Goal: Transaction & Acquisition: Purchase product/service

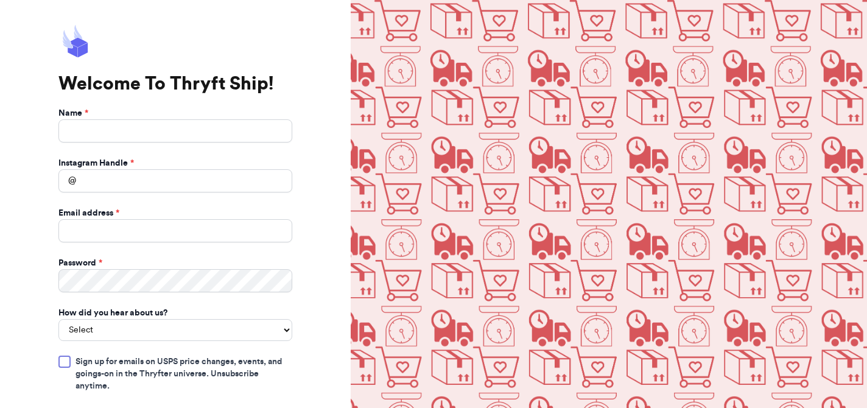
scroll to position [2, 0]
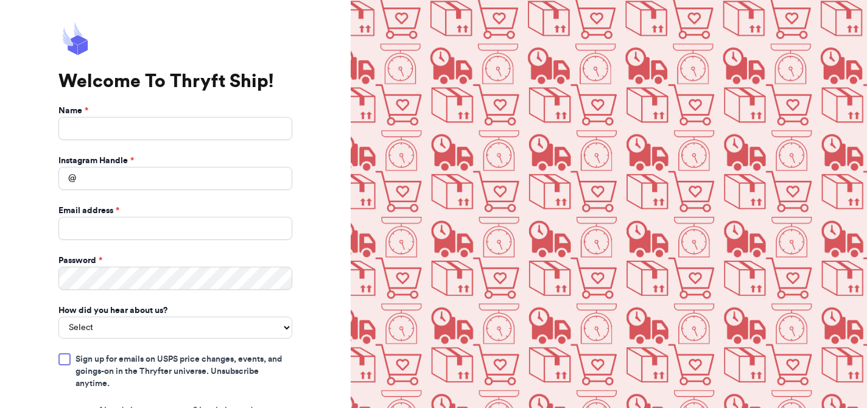
type input "Tracie Dennis"
type input "rickldennis@gmail.com"
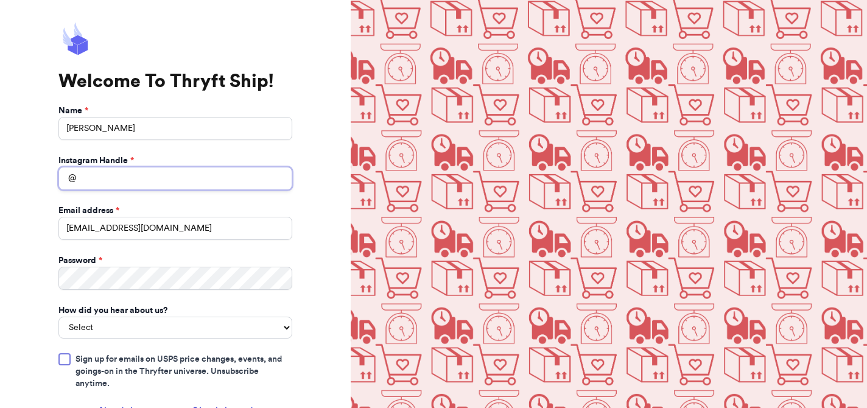
click at [157, 180] on input "Instagram Handle *" at bounding box center [175, 178] width 234 height 23
click at [85, 177] on input "Instagram Handle *" at bounding box center [175, 178] width 234 height 23
click at [15, 232] on div "Welcome To Thryft Ship! Name * Tracie Dennis Instagram Handle * @ Email address…" at bounding box center [175, 247] width 351 height 498
click at [83, 178] on input "Instagram Handle *" at bounding box center [175, 178] width 234 height 23
type input "rixtwuwuv"
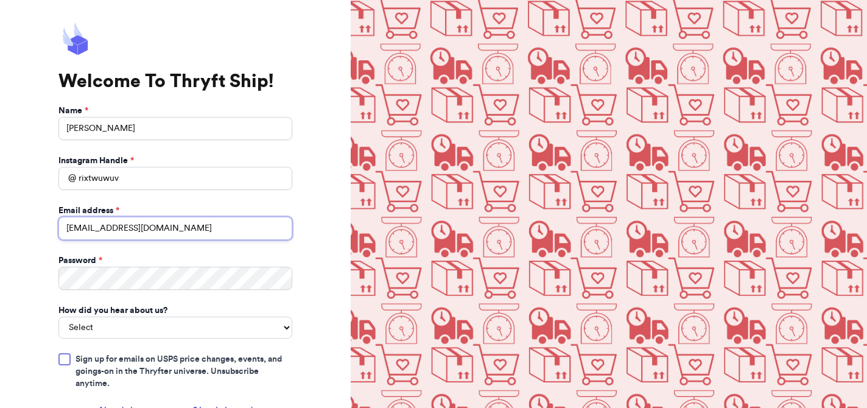
click at [86, 227] on input "rickldennis@gmail.com" at bounding box center [175, 228] width 234 height 23
type input "traciedennis@gmail.com"
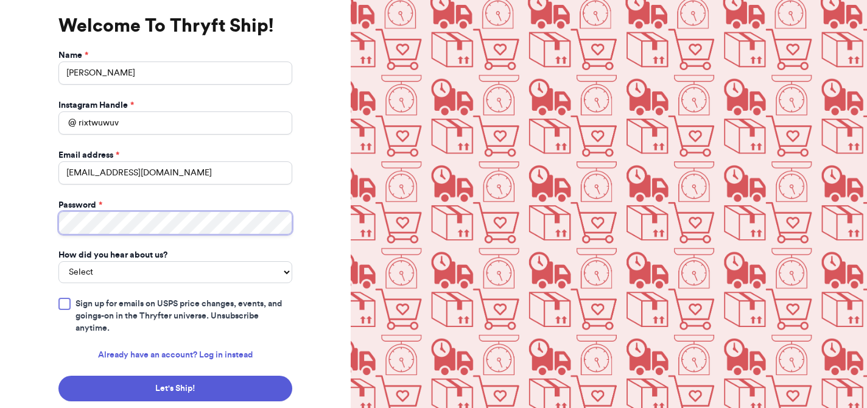
scroll to position [60, 0]
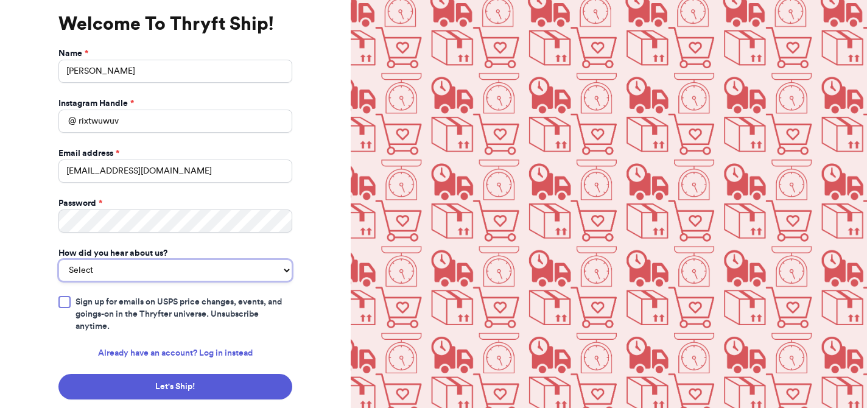
click at [285, 270] on select "Select You reached out to me directly I saw another business post about Thryft …" at bounding box center [175, 270] width 234 height 22
select select "recommendation"
click at [58, 259] on select "Select You reached out to me directly I saw another business post about Thryft …" at bounding box center [175, 270] width 234 height 22
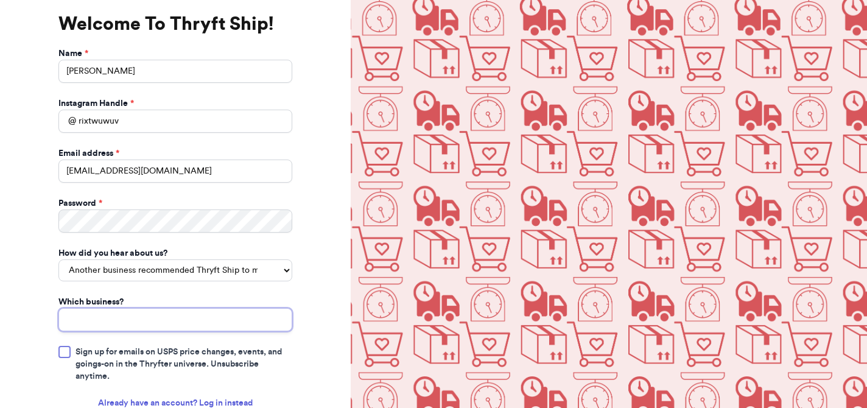
click at [152, 323] on input "Which business?" at bounding box center [175, 319] width 234 height 23
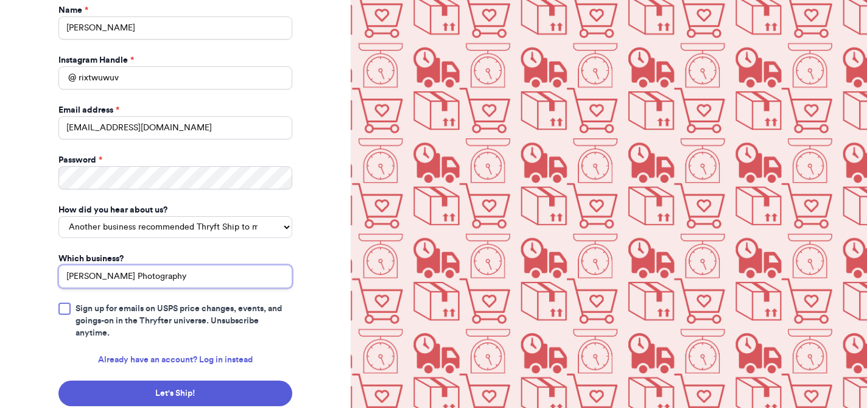
scroll to position [142, 0]
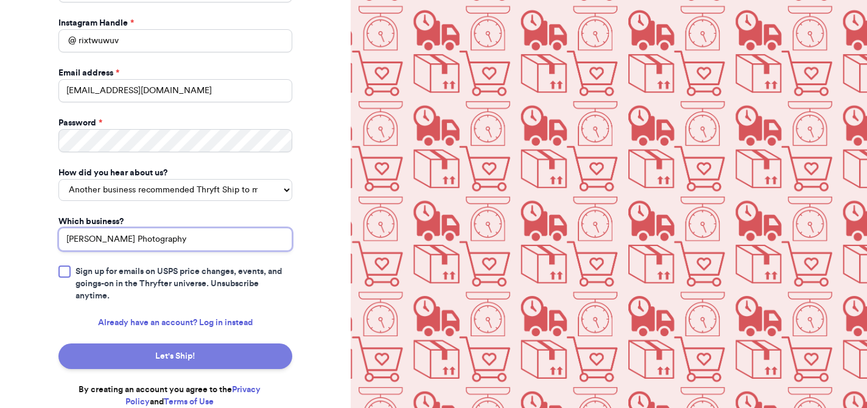
type input "Haley Thojmas Photography"
click at [113, 352] on button "Let's Ship!" at bounding box center [175, 357] width 234 height 26
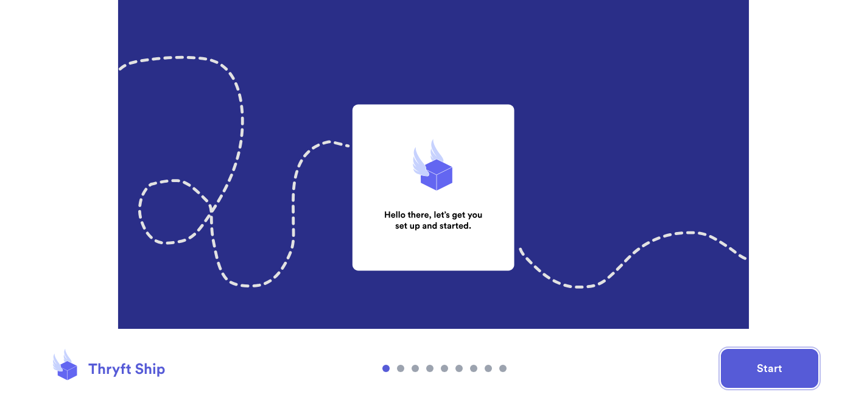
click at [763, 364] on button "Start" at bounding box center [769, 368] width 97 height 39
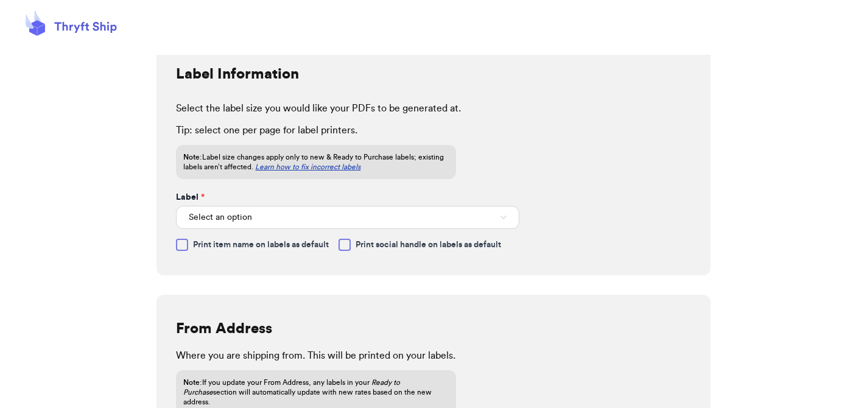
scroll to position [94, 0]
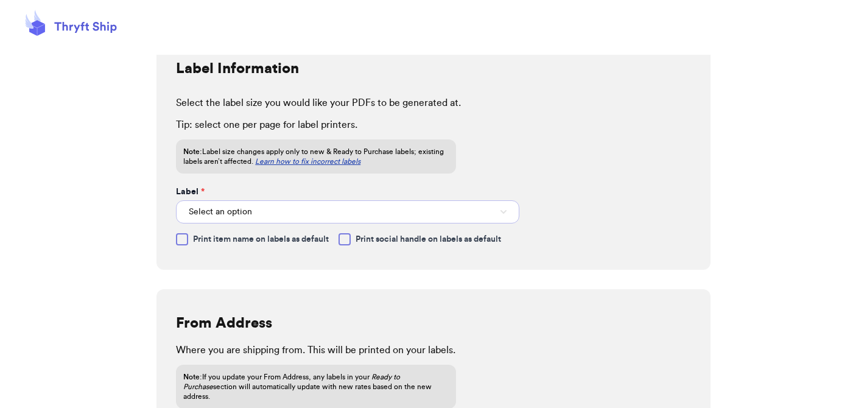
click at [504, 213] on icon "button" at bounding box center [504, 212] width 6 height 4
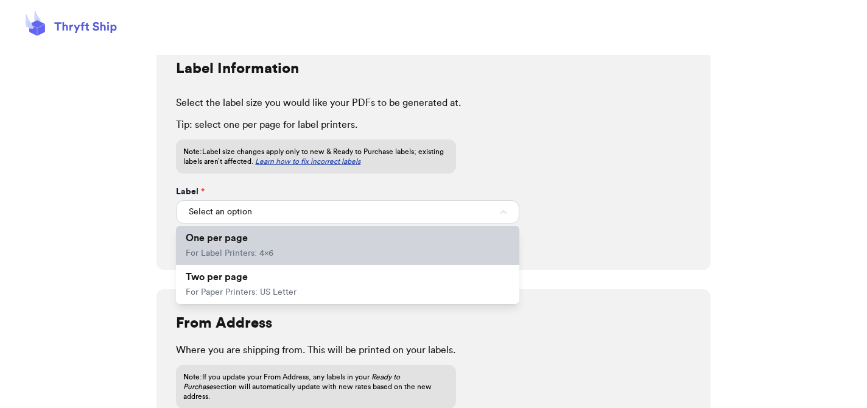
click at [289, 255] on li "One per page For Label Printers: 4x6" at bounding box center [348, 245] width 344 height 39
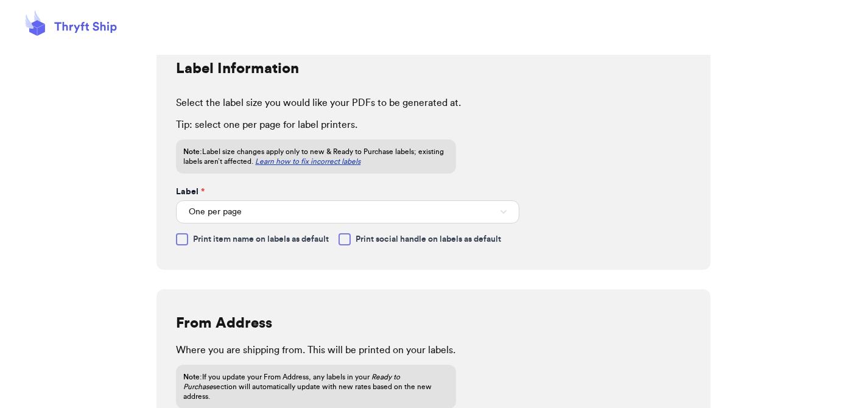
click at [182, 244] on div at bounding box center [182, 239] width 12 height 12
click at [0, 0] on input "Print item name on labels as default" at bounding box center [0, 0] width 0 height 0
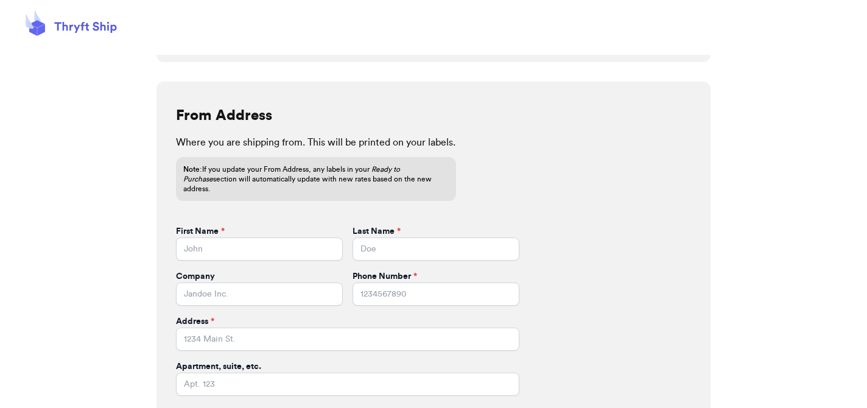
scroll to position [330, 0]
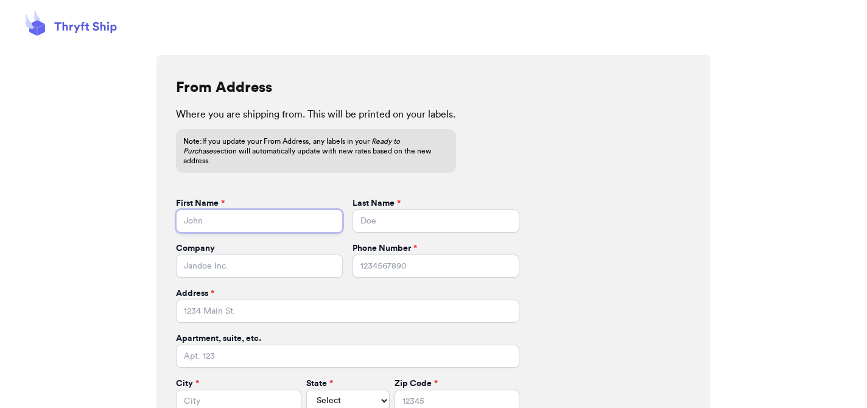
click at [284, 218] on input "First Name *" at bounding box center [259, 221] width 167 height 23
type input "Tracie"
type input "Dennis"
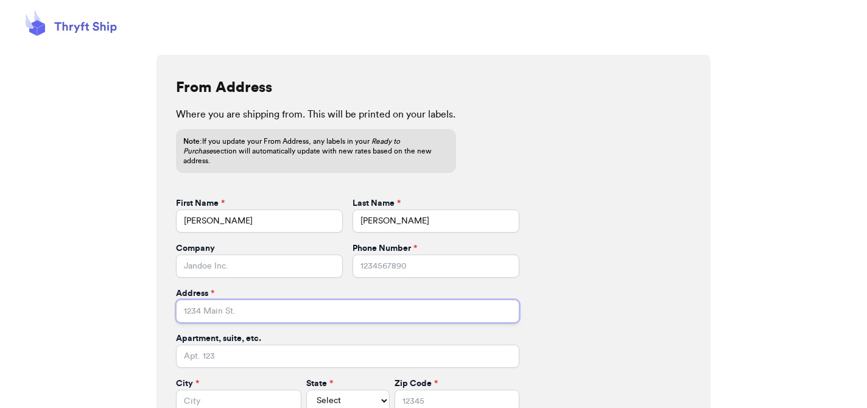
type input "3 Berkeley Loop SARATOGA SPRINGS NY 12866"
type input "Saratoga Springs"
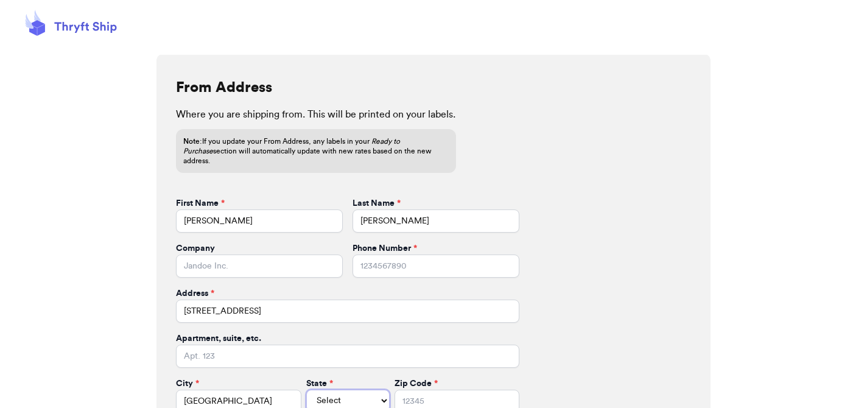
select select "NY"
type input "12866"
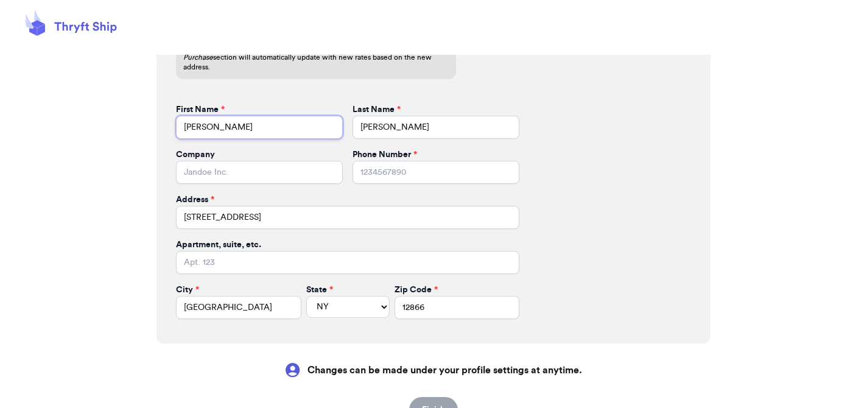
scroll to position [468, 0]
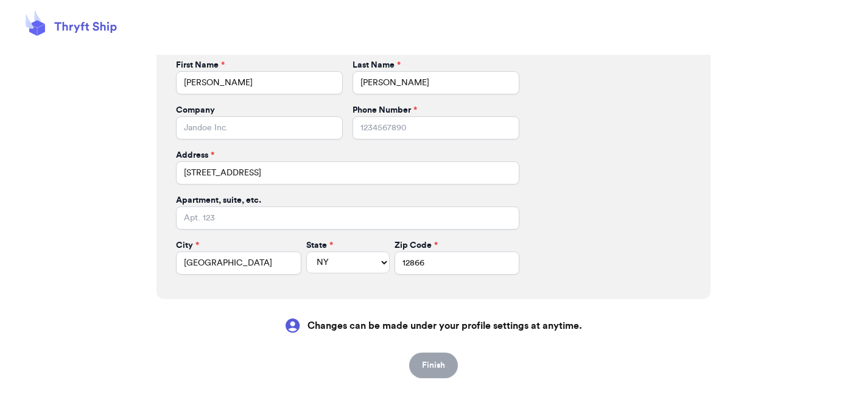
click at [453, 278] on div "From Address Where you are shipping from. This will be printed on your labels. …" at bounding box center [434, 107] width 554 height 384
click at [411, 133] on form "First Name * Tracie Last Name * Dennis Company Phone Number * Address * 3 Berke…" at bounding box center [348, 167] width 344 height 216
click at [411, 127] on input "Phone Number *" at bounding box center [436, 127] width 167 height 23
type input "5188172490"
click at [423, 359] on button "Finish" at bounding box center [433, 366] width 49 height 26
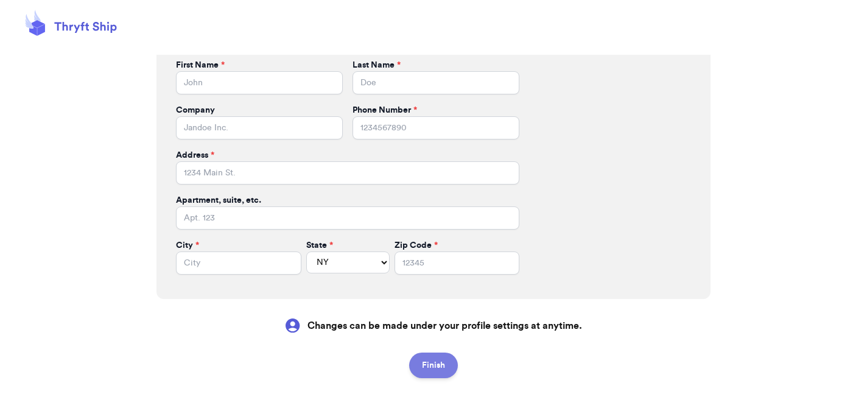
select select
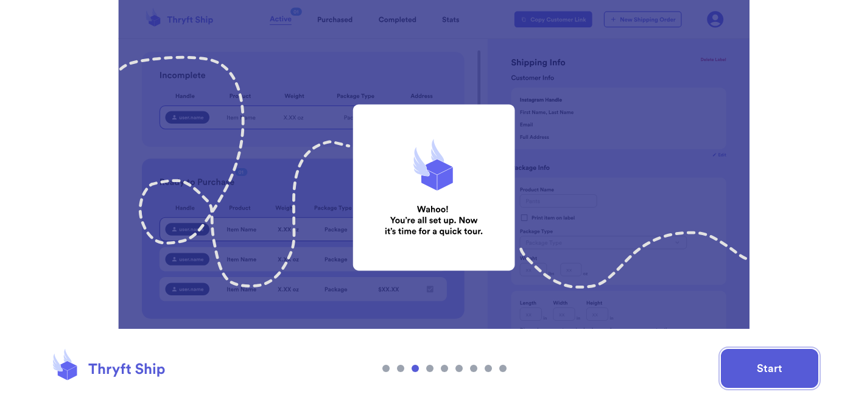
click at [756, 362] on button "Start" at bounding box center [769, 368] width 97 height 39
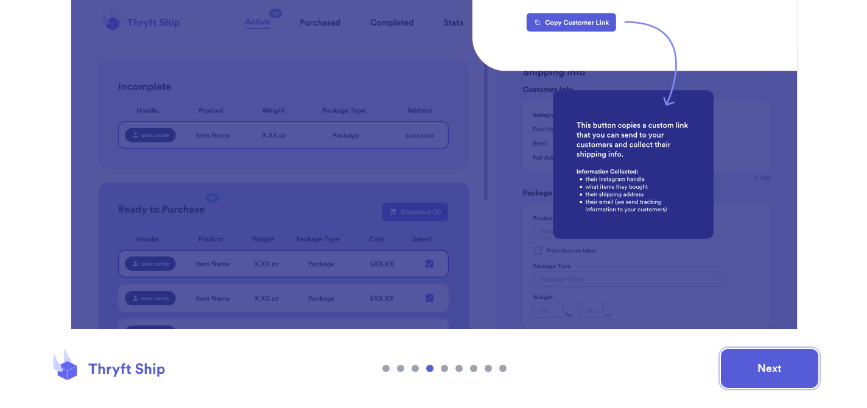
click at [739, 356] on button "Next" at bounding box center [769, 368] width 97 height 39
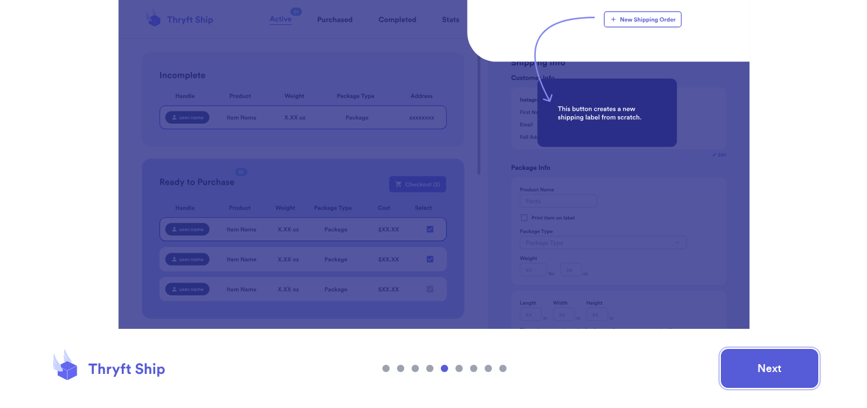
click at [768, 368] on button "Next" at bounding box center [769, 368] width 97 height 39
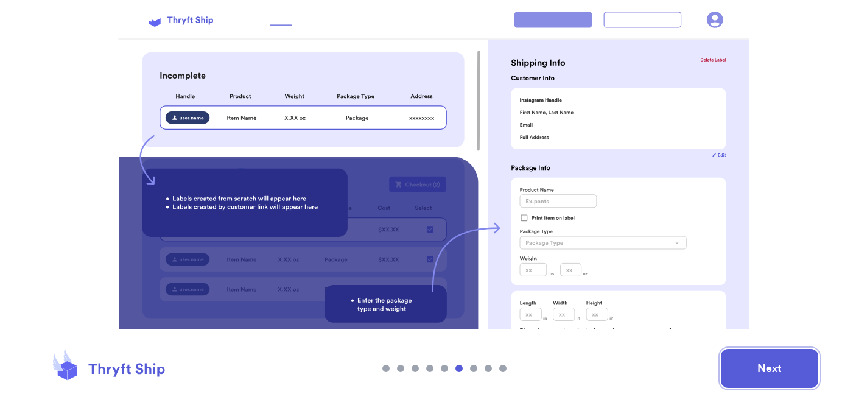
click at [789, 368] on button "Next" at bounding box center [769, 368] width 97 height 39
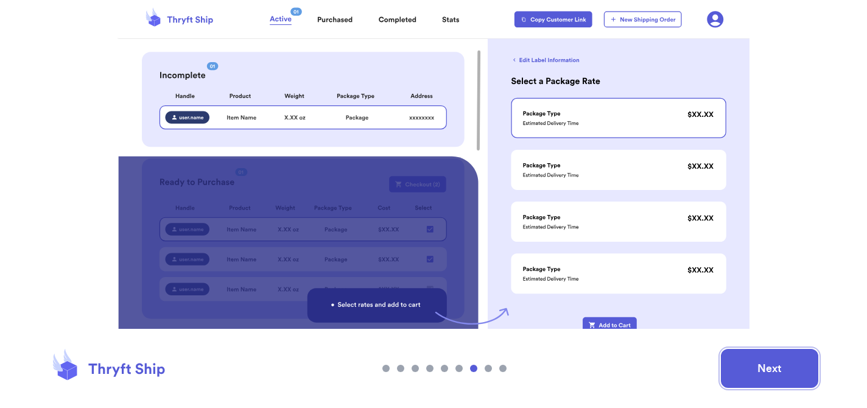
click at [778, 361] on button "Next" at bounding box center [769, 368] width 97 height 39
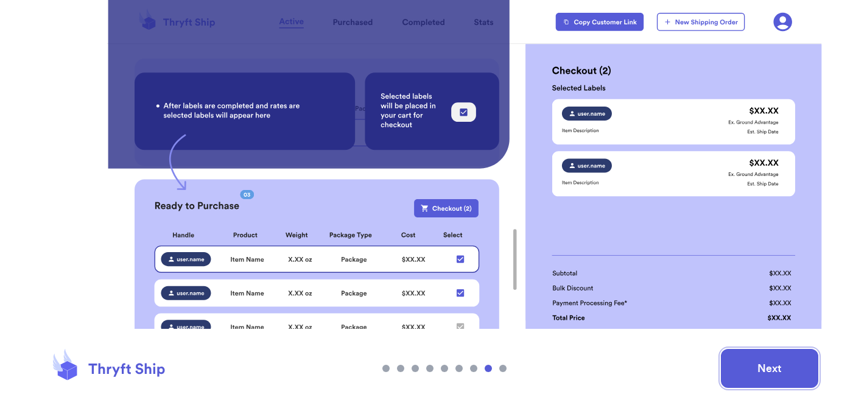
click at [780, 373] on button "Next" at bounding box center [769, 368] width 97 height 39
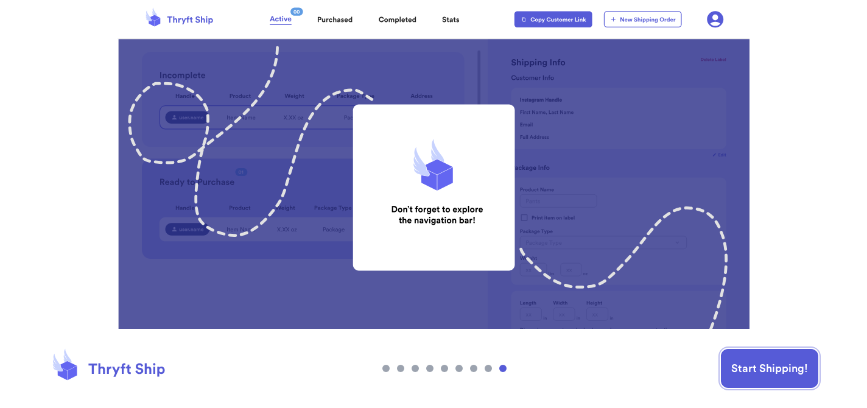
click at [778, 379] on button "Start Shipping!" at bounding box center [769, 368] width 97 height 39
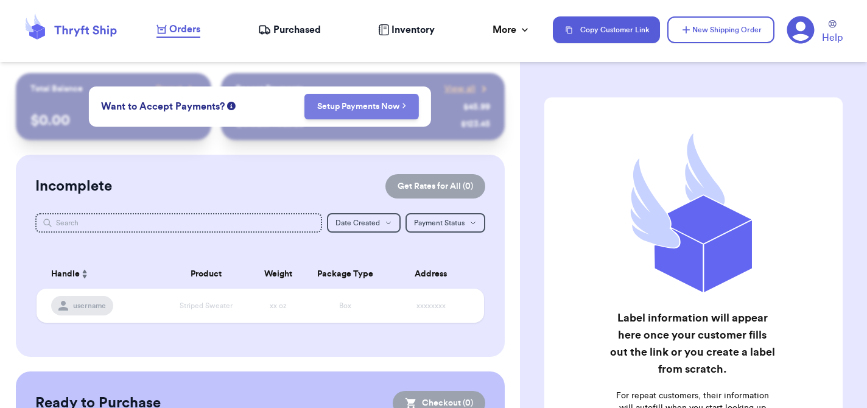
click at [349, 109] on link "Setup Payments Now" at bounding box center [362, 106] width 90 height 12
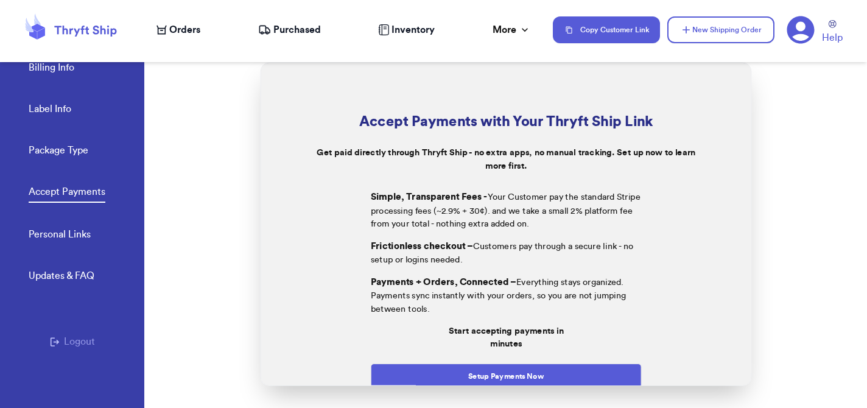
scroll to position [86, 0]
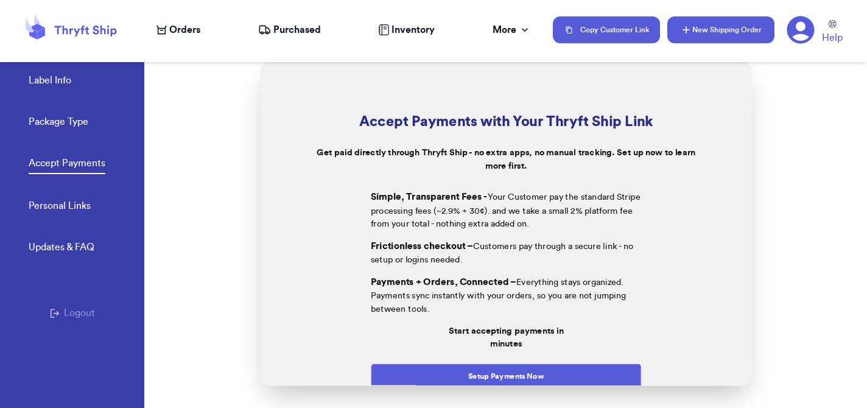
click at [717, 26] on button "New Shipping Order" at bounding box center [721, 29] width 107 height 27
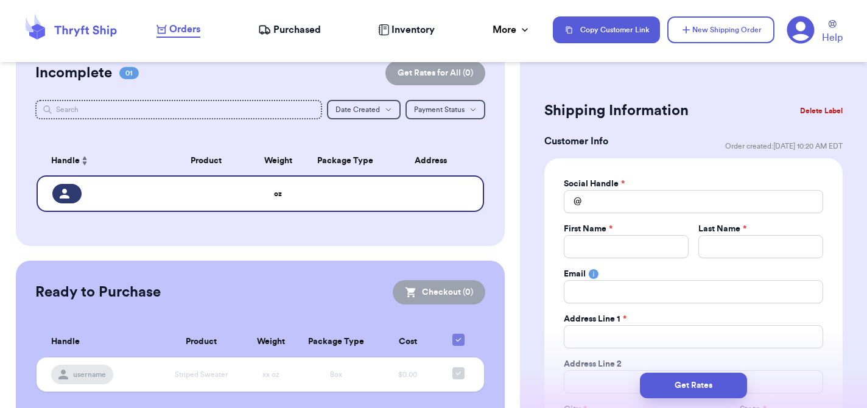
scroll to position [118, 0]
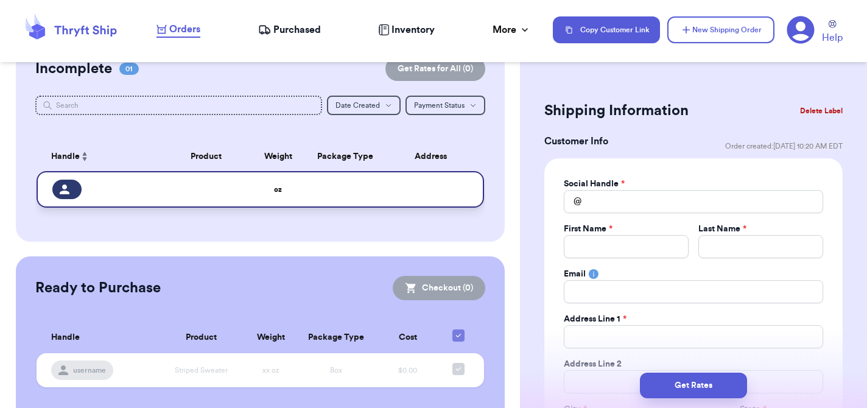
click at [279, 197] on td "oz" at bounding box center [278, 189] width 54 height 37
click at [74, 189] on div at bounding box center [66, 189] width 29 height 19
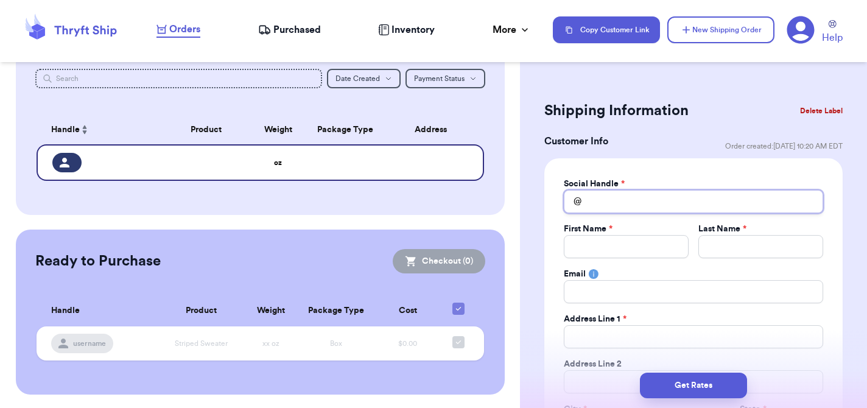
click at [613, 199] on input "Total Amount Paid" at bounding box center [693, 201] width 259 height 23
type input "s"
type input "sn"
type input "sni"
type input "sniv"
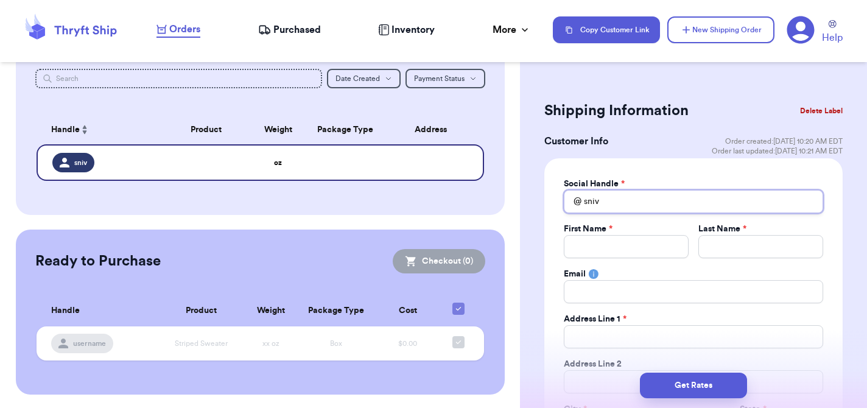
type input "snive"
type input "snivel"
type input "sniveli"
type input "snivelin"
type input "sniveling"
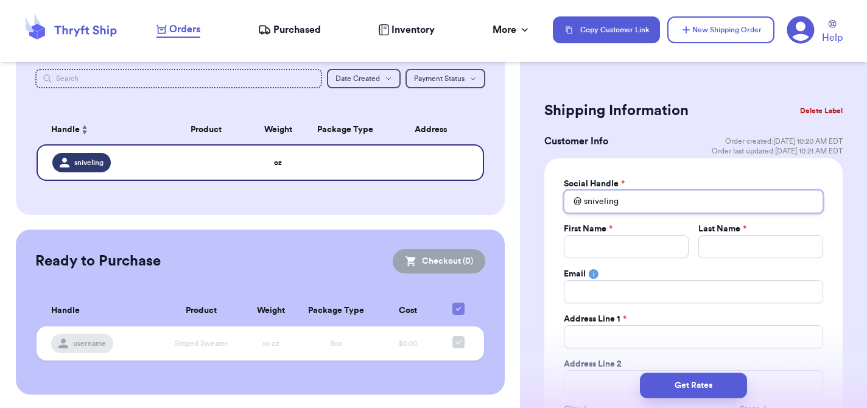
type input "snivelingm"
type input "snivelingme"
type input "snivelingmes"
type input "snivelingmess"
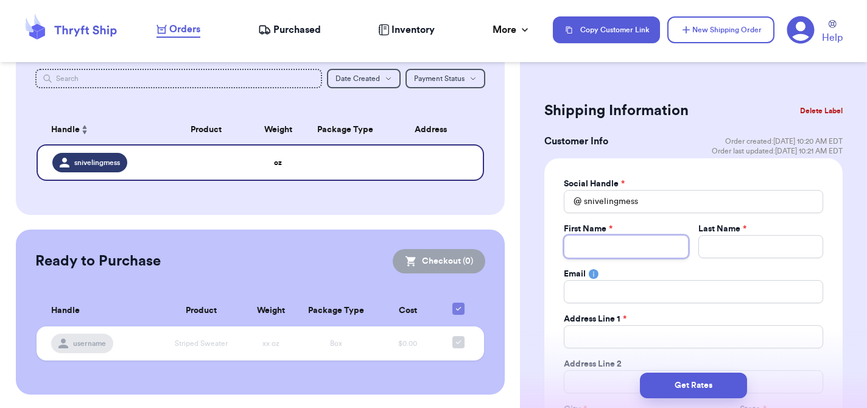
click at [605, 253] on input "Total Amount Paid" at bounding box center [626, 246] width 125 height 23
type input "K"
type input "Ki"
type input "[PERSON_NAME]"
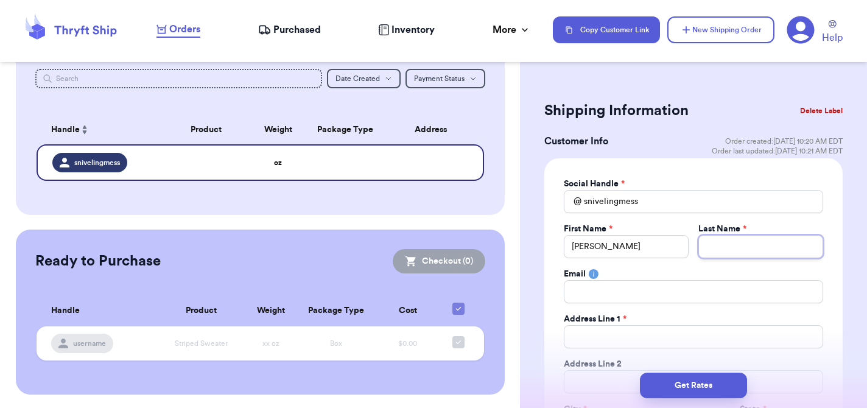
click at [717, 241] on input "Total Amount Paid" at bounding box center [761, 246] width 125 height 23
type input "E"
type input "Ee"
type input "Eeh"
type input "Eehn"
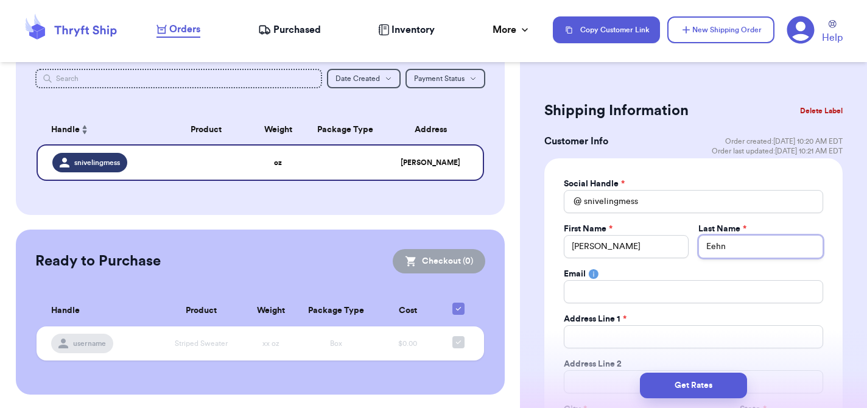
type input "Eehna"
type input "Eehnae"
type input "Eehnaej"
click at [675, 296] on input "Total Amount Paid" at bounding box center [693, 291] width 259 height 23
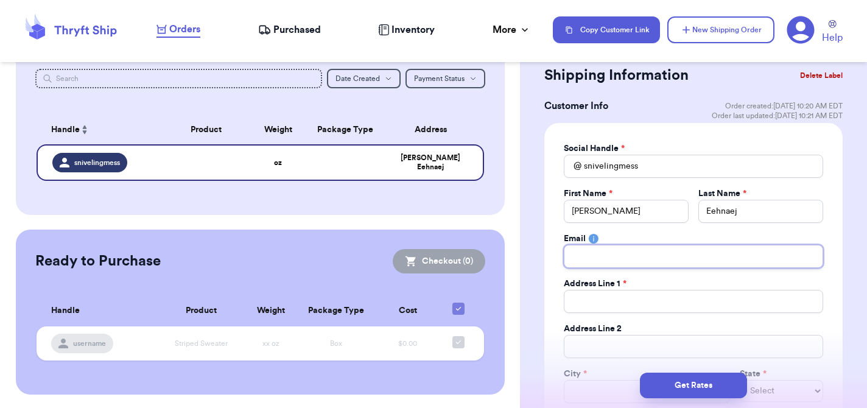
scroll to position [43, 0]
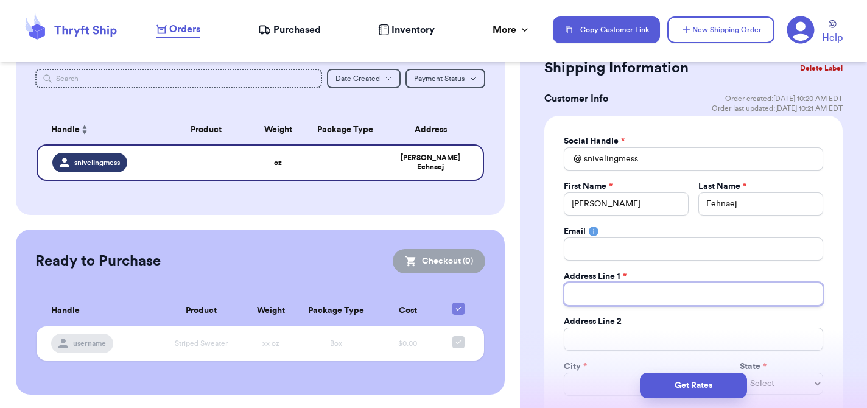
click at [631, 296] on input "Total Amount Paid" at bounding box center [693, 294] width 259 height 23
type input "1"
type input "11"
type input "11 M"
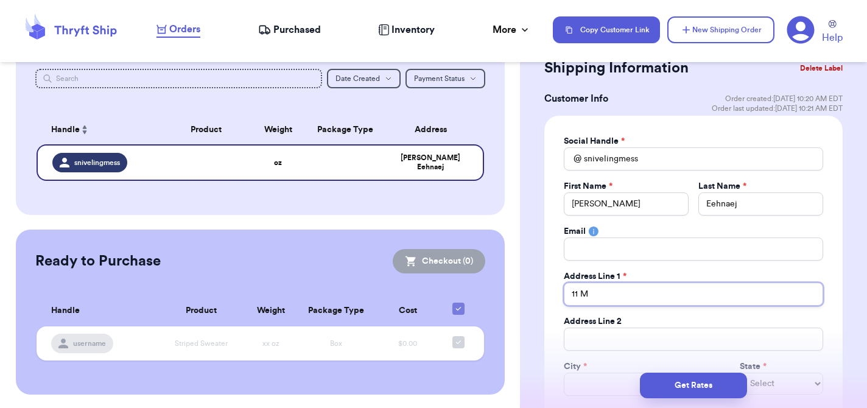
type input "11 Mi"
type input "11 Mil"
type input "11 Mill"
type input "11 Mill C"
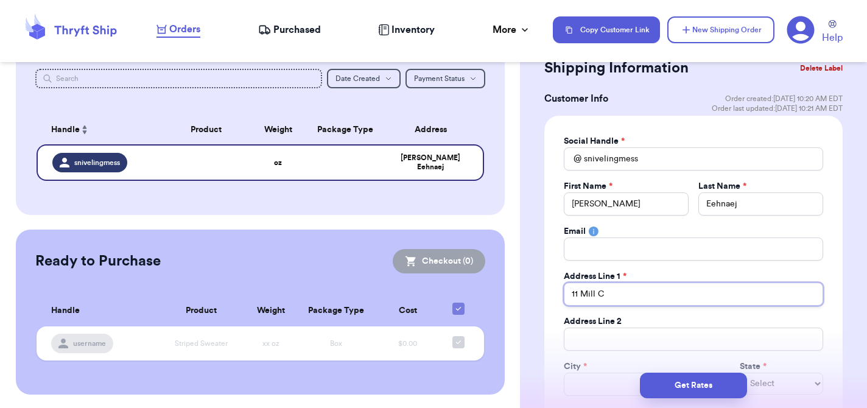
type input "11 Mill Ch"
type input "11 Mill Cha"
type input "11 Mill [PERSON_NAME]"
type input "11 Mill Chase"
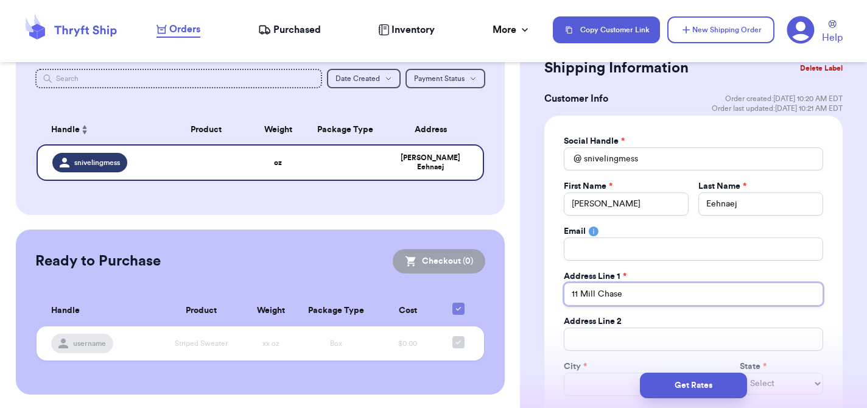
type input "11 Mill Chase R"
type input "11 Mill Chase Ro"
type input "11 Mill [PERSON_NAME]"
type input "[STREET_ADDRESS]"
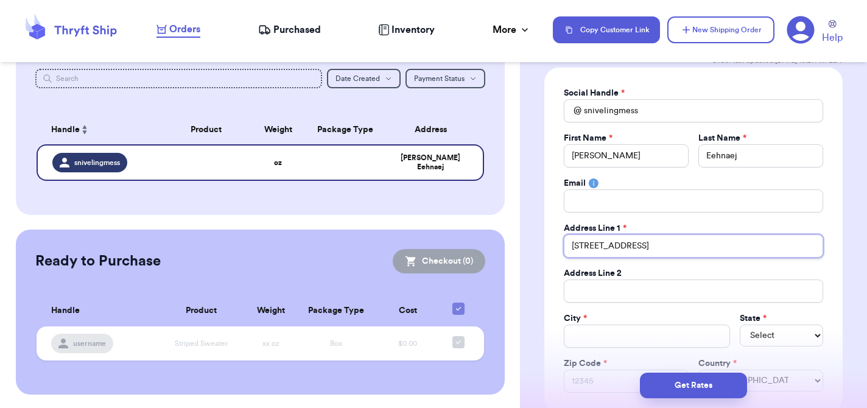
scroll to position [91, 0]
type input "[STREET_ADDRESS]"
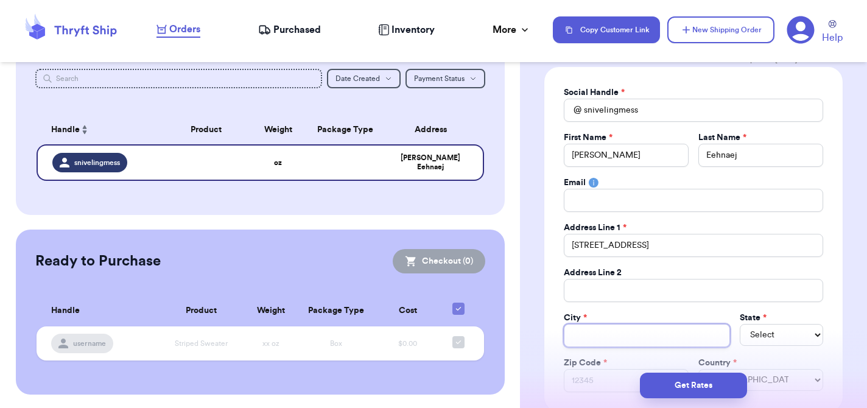
click at [606, 339] on input "Total Amount Paid" at bounding box center [647, 335] width 166 height 23
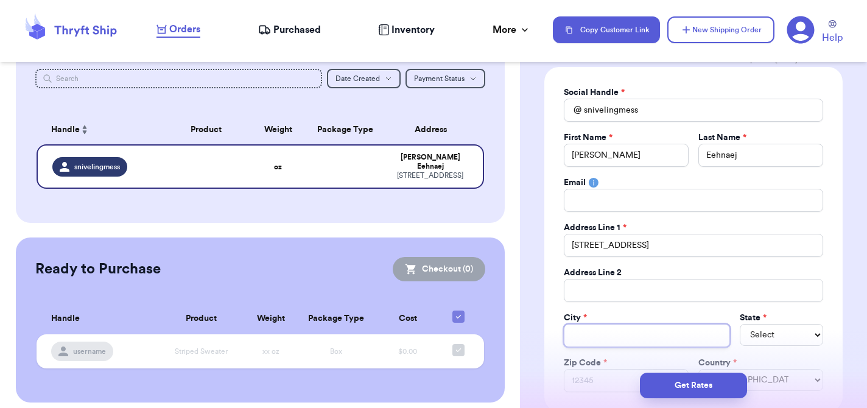
type input "S"
type input "So"
type input "Sou"
type input "Sout"
type input "South"
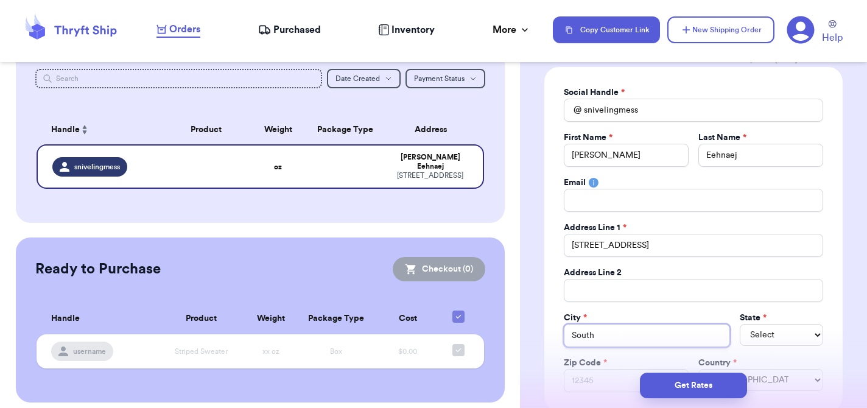
type input "Southa"
type input "Southam"
type input "Southamp"
type input "Southampt"
type input "Southampto"
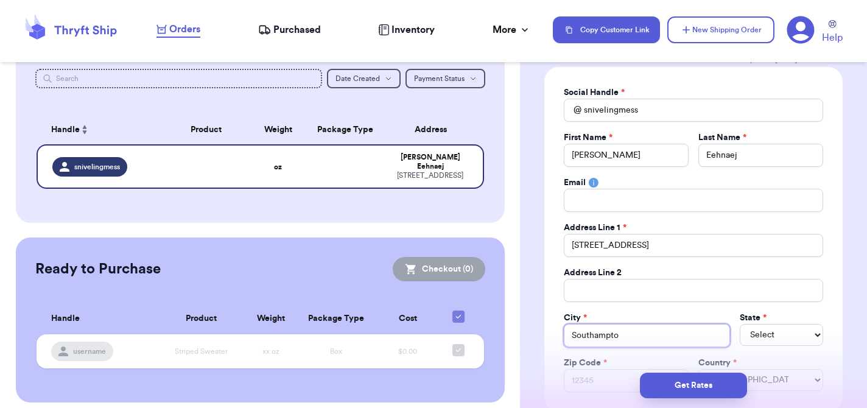
type input "[GEOGRAPHIC_DATA]"
click at [816, 336] on select "Select AL AK AZ AR CA CO [GEOGRAPHIC_DATA] DE DC [GEOGRAPHIC_DATA] [GEOGRAPHIC_…" at bounding box center [781, 335] width 83 height 22
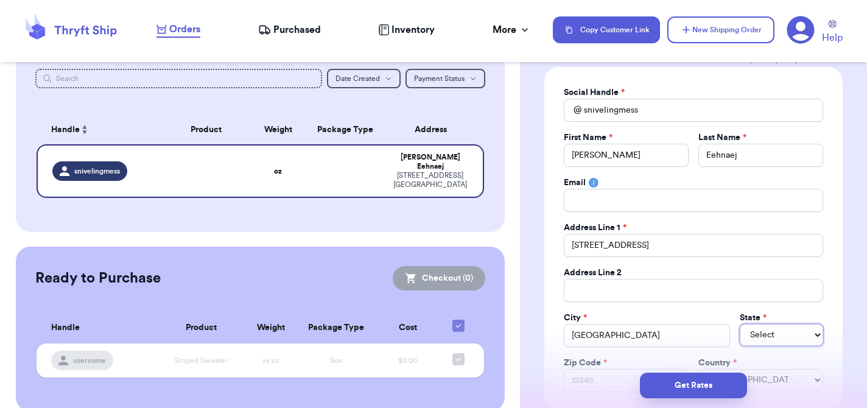
select select "NJ"
click at [740, 324] on select "Select AL AK AZ AR CA CO [GEOGRAPHIC_DATA] DE DC [GEOGRAPHIC_DATA] [GEOGRAPHIC_…" at bounding box center [781, 335] width 83 height 22
click at [606, 378] on div "Get Rates" at bounding box center [694, 386] width 328 height 26
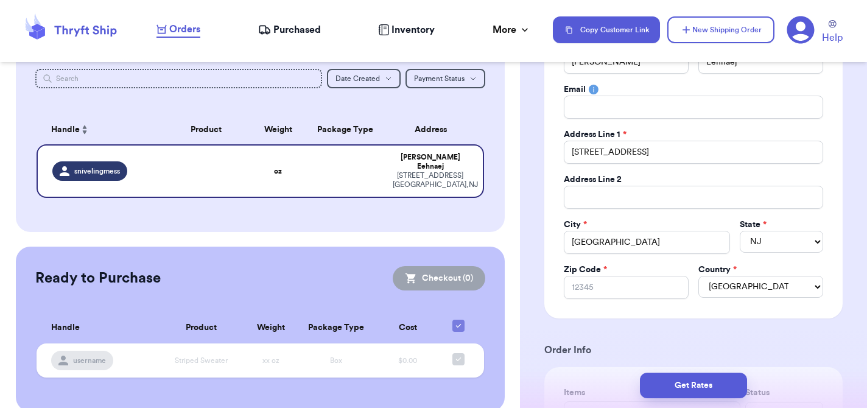
scroll to position [229, 0]
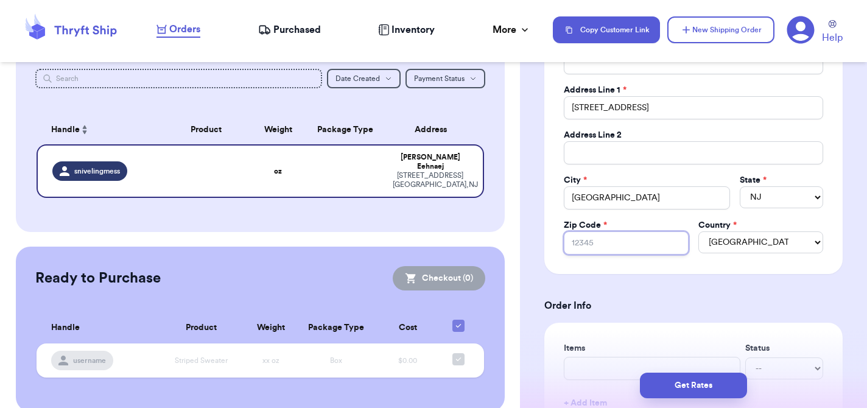
click at [603, 246] on input "Zip Code *" at bounding box center [626, 242] width 125 height 23
type input "0"
type input "08"
type input "080"
type input "0808"
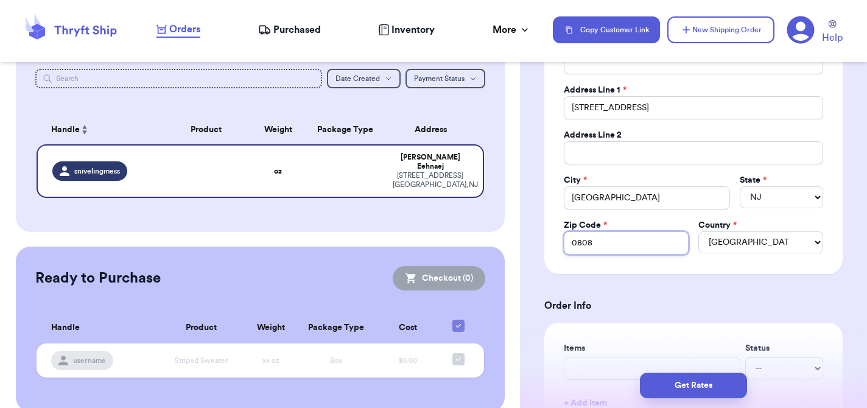
type input "08088"
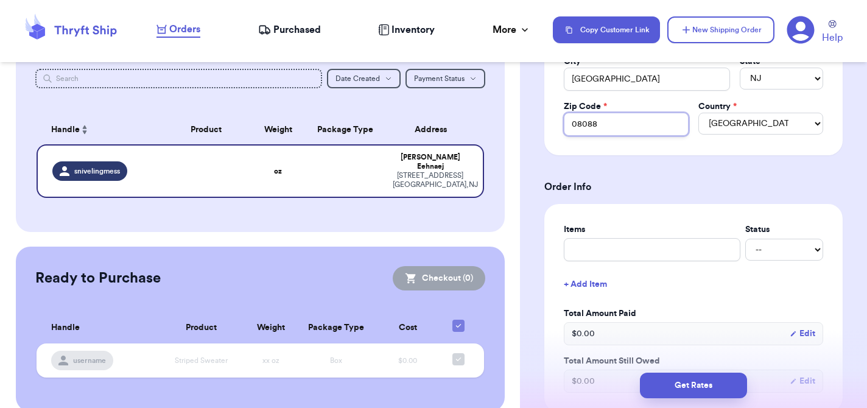
scroll to position [374, 0]
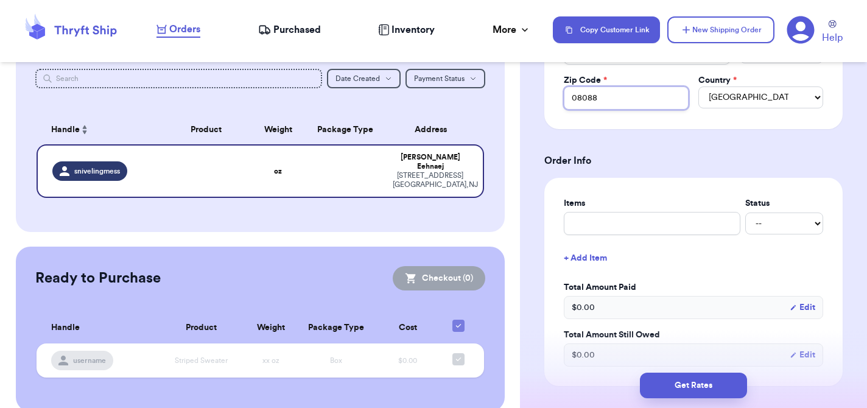
type input "08088"
click at [627, 222] on input "text" at bounding box center [652, 223] width 177 height 23
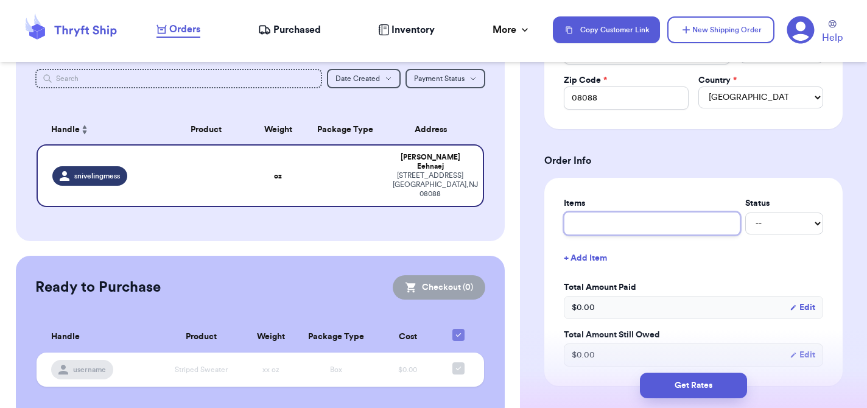
type input "J"
type input "Ji"
type input "[PERSON_NAME]"
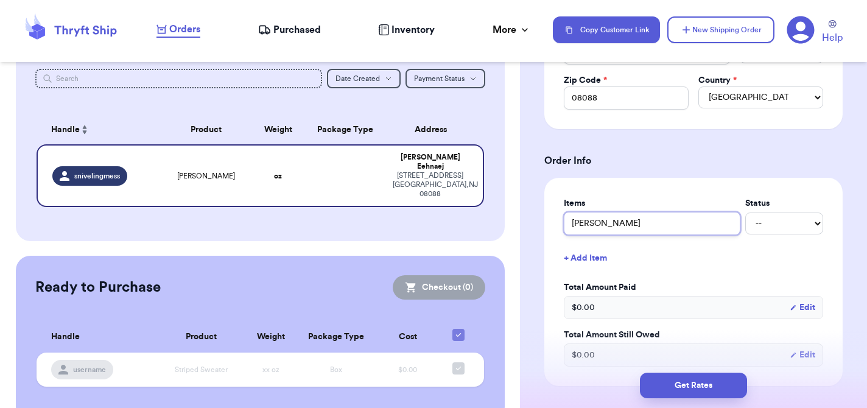
type input "[PERSON_NAME]"
type input "Jimin f"
type input "Jimin fi"
type input "Jimin fig"
type input "[PERSON_NAME]"
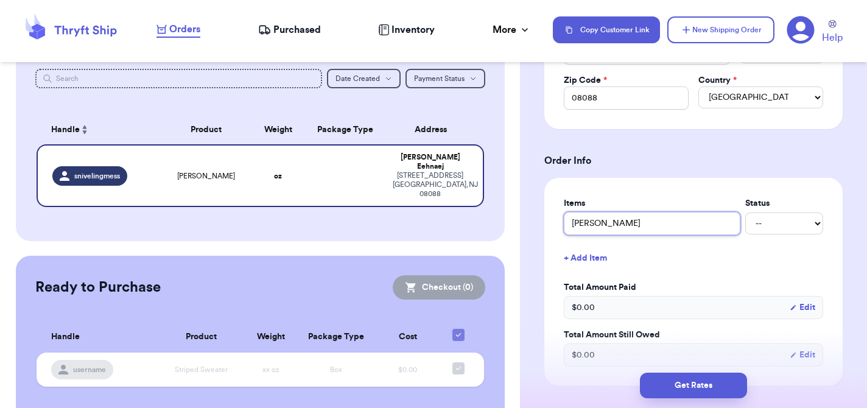
type input "[PERSON_NAME]"
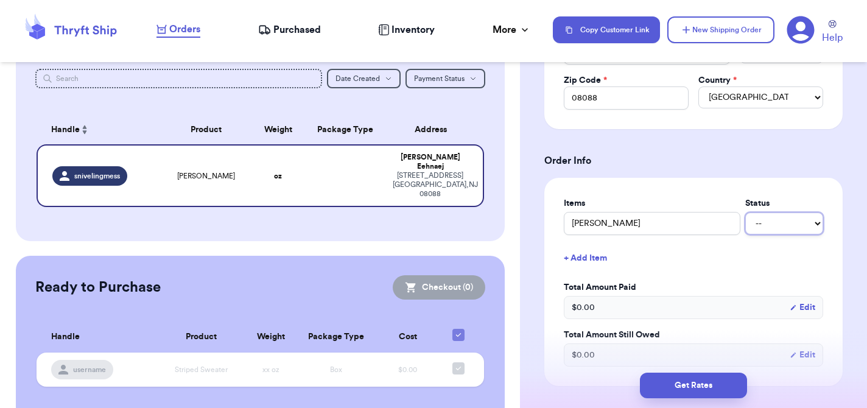
click at [819, 224] on select "-- Paid Owes" at bounding box center [785, 224] width 78 height 22
select select "paid"
click at [746, 213] on select "-- Paid Owes" at bounding box center [785, 224] width 78 height 22
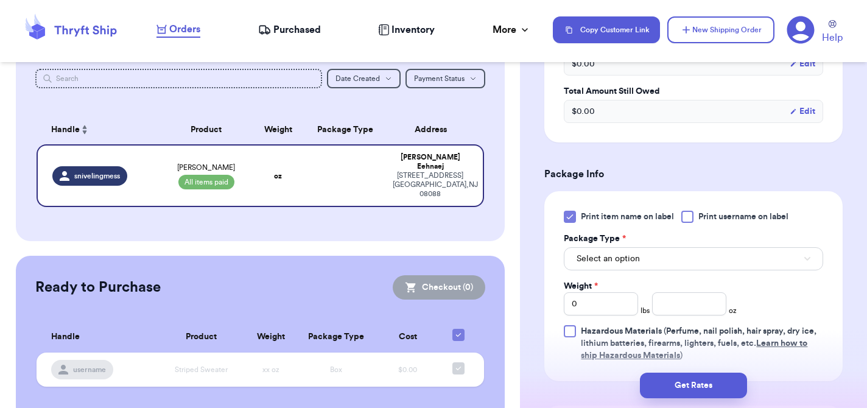
scroll to position [622, 0]
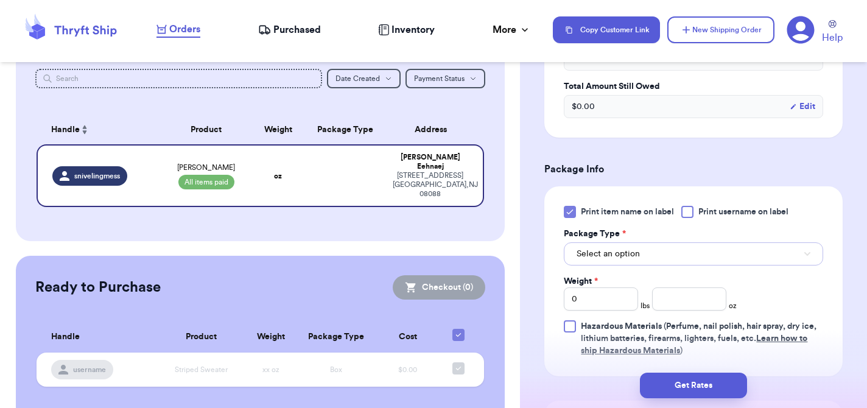
click at [814, 255] on button "Select an option" at bounding box center [693, 253] width 259 height 23
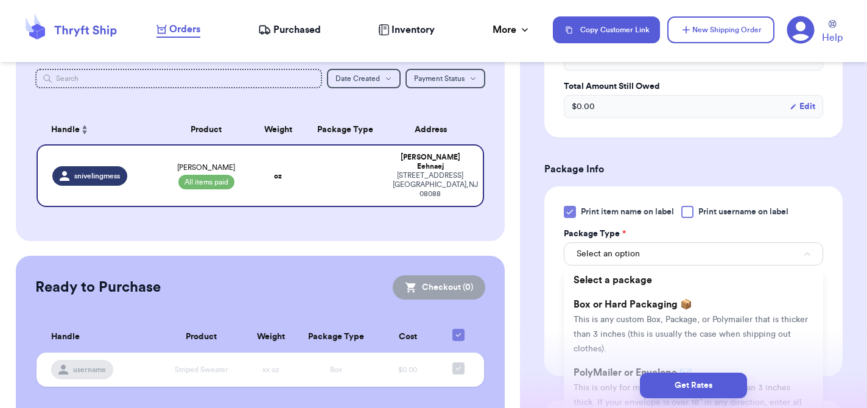
click at [688, 216] on div at bounding box center [688, 212] width 12 height 12
click at [0, 0] on input "Print username on label" at bounding box center [0, 0] width 0 height 0
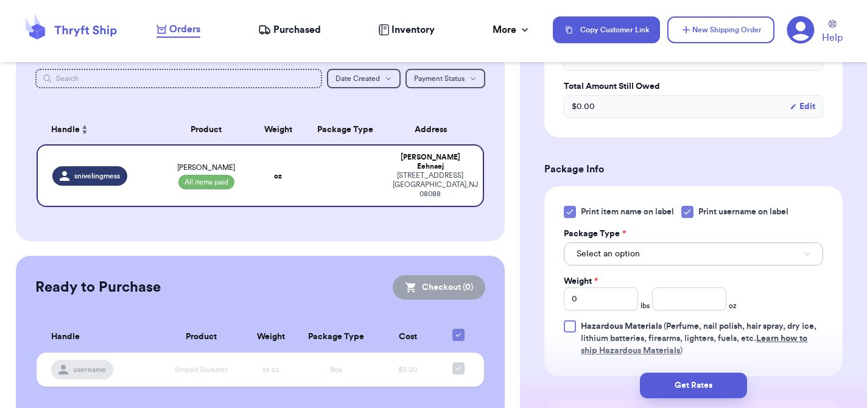
click at [806, 254] on icon "button" at bounding box center [808, 254] width 6 height 4
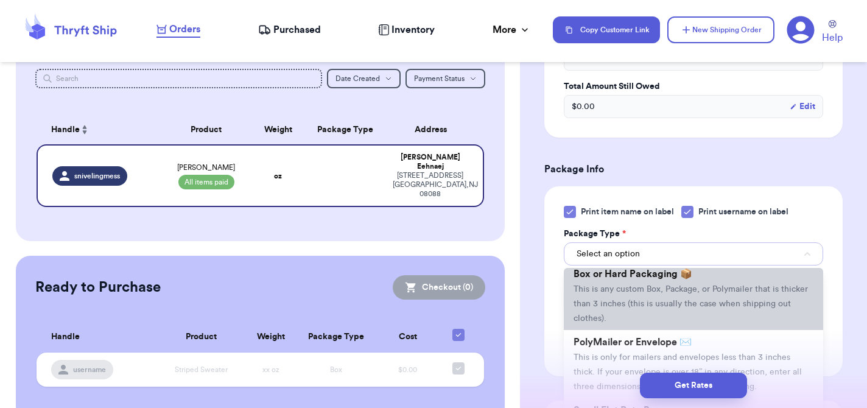
scroll to position [32, 0]
click at [705, 305] on span "This is any custom Box, Package, or Polymailer that is thicker than 3 inches (t…" at bounding box center [691, 302] width 234 height 38
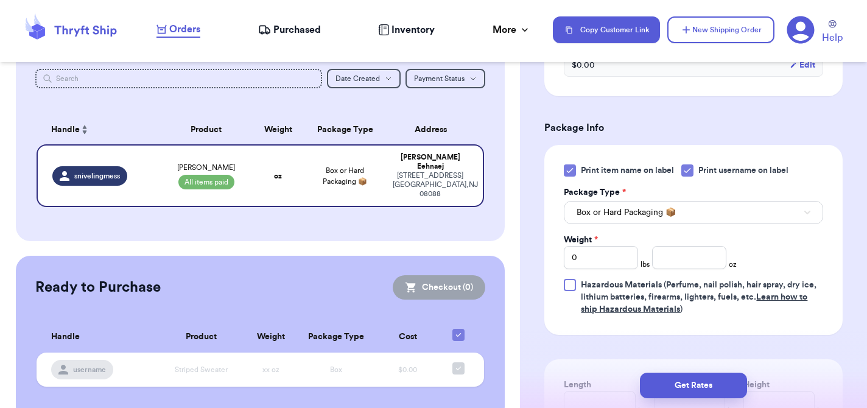
scroll to position [674, 0]
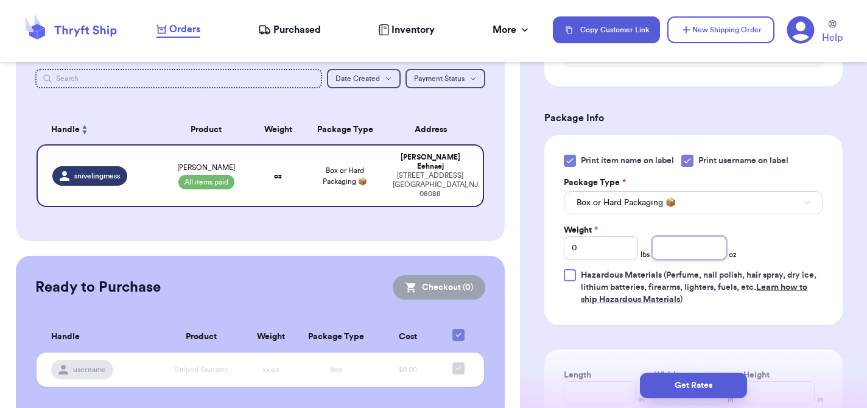
click at [710, 253] on input "number" at bounding box center [689, 247] width 74 height 23
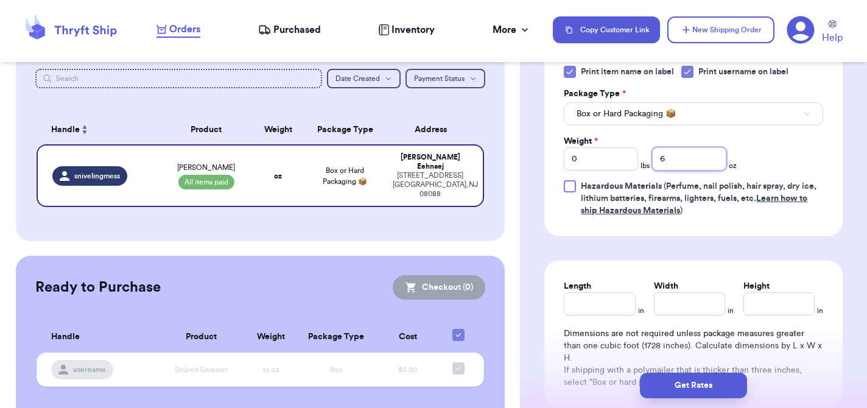
scroll to position [767, 0]
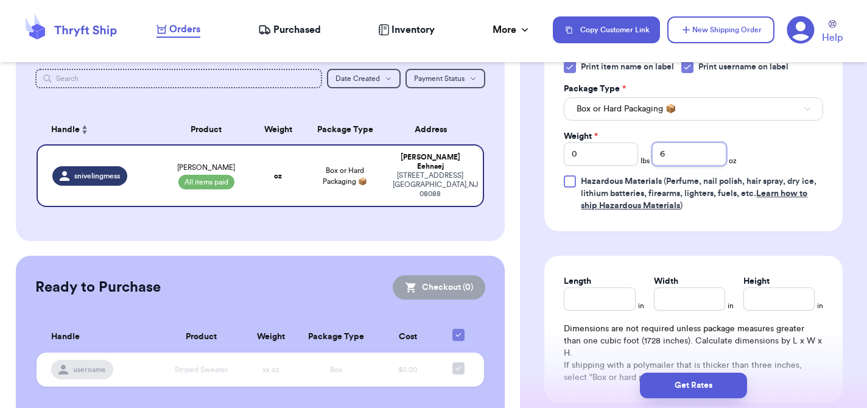
type input "6"
click at [598, 305] on input "Length" at bounding box center [599, 298] width 71 height 23
type input "7.25"
click at [666, 301] on input "Width *" at bounding box center [689, 298] width 71 height 23
type input "7"
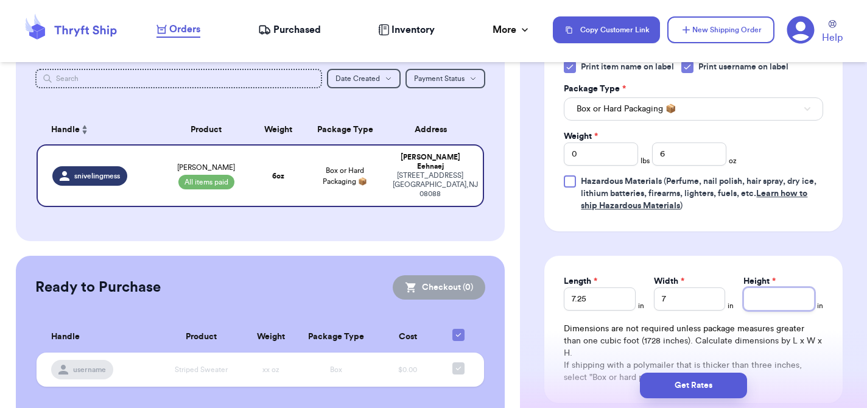
click at [766, 301] on input "Height *" at bounding box center [779, 298] width 71 height 23
type input "5.25"
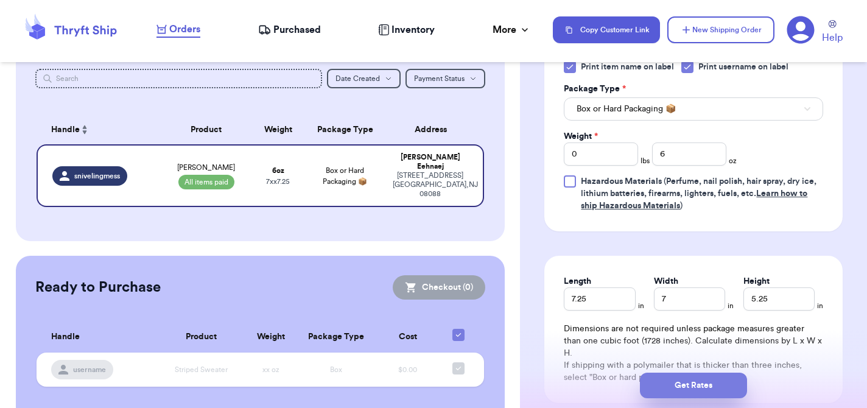
click at [693, 392] on button "Get Rates" at bounding box center [693, 386] width 107 height 26
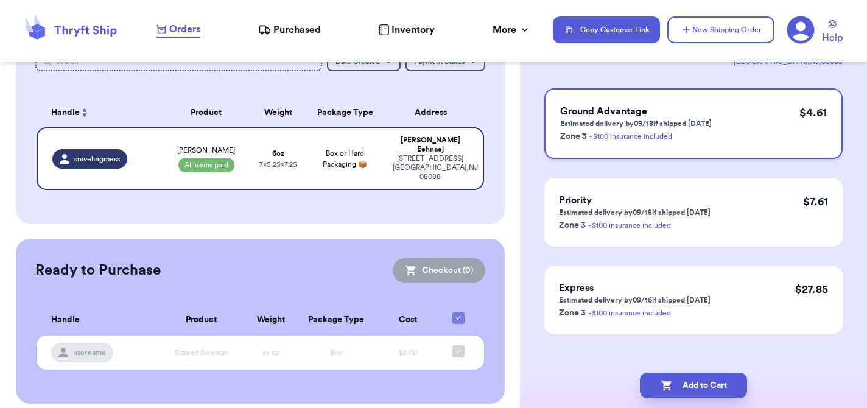
scroll to position [104, 0]
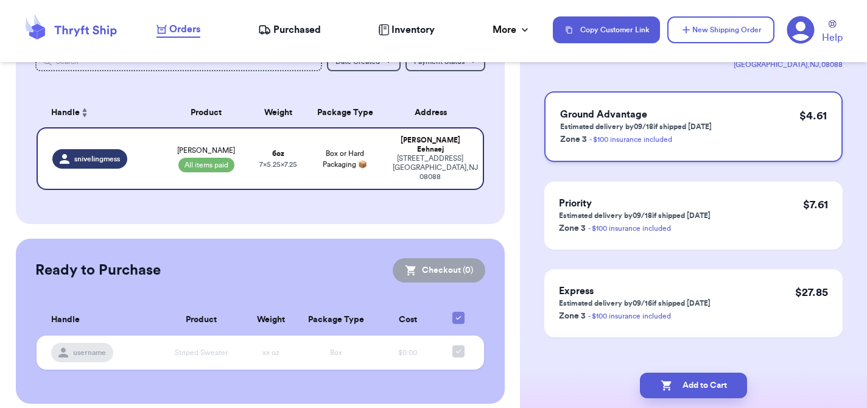
click at [751, 125] on div "Ground Advantage Estimated delivery by 09/18 if shipped [DATE] Zone 3 - $100 in…" at bounding box center [694, 126] width 298 height 71
click at [682, 379] on button "Add to Cart" at bounding box center [693, 386] width 107 height 26
checkbox input "true"
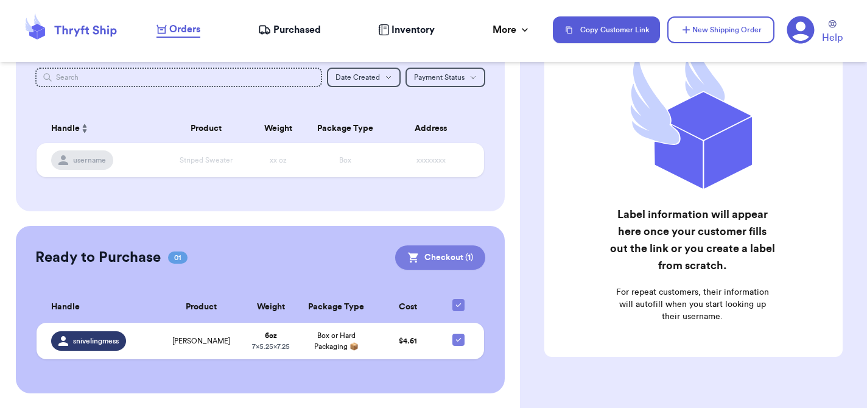
click at [442, 250] on button "Checkout ( 1 )" at bounding box center [440, 257] width 90 height 24
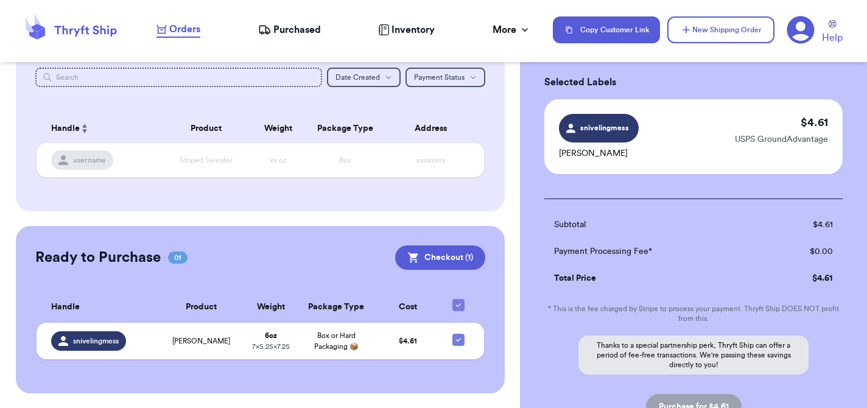
scroll to position [0, 0]
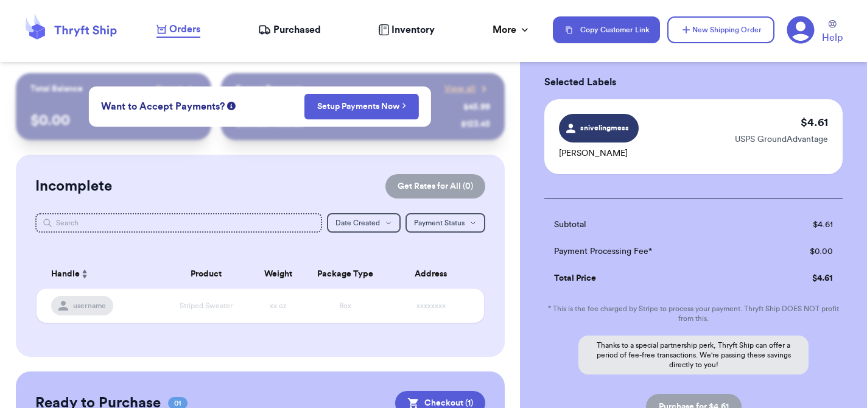
click at [803, 27] on icon at bounding box center [801, 30] width 28 height 28
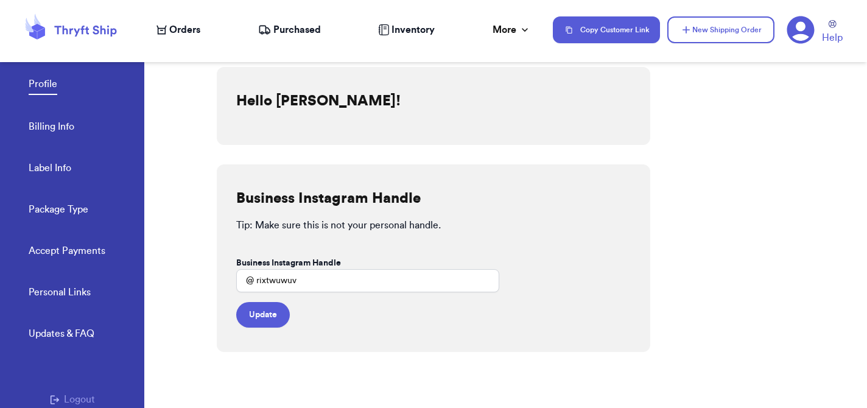
click at [67, 129] on link "Billing Info" at bounding box center [52, 127] width 46 height 17
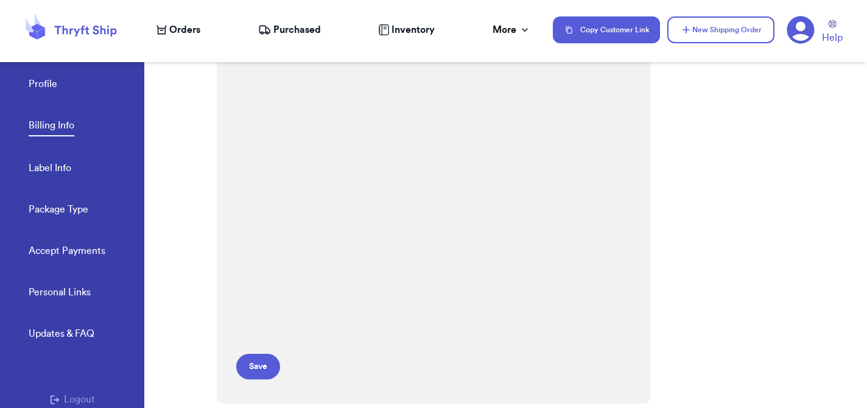
scroll to position [238, 0]
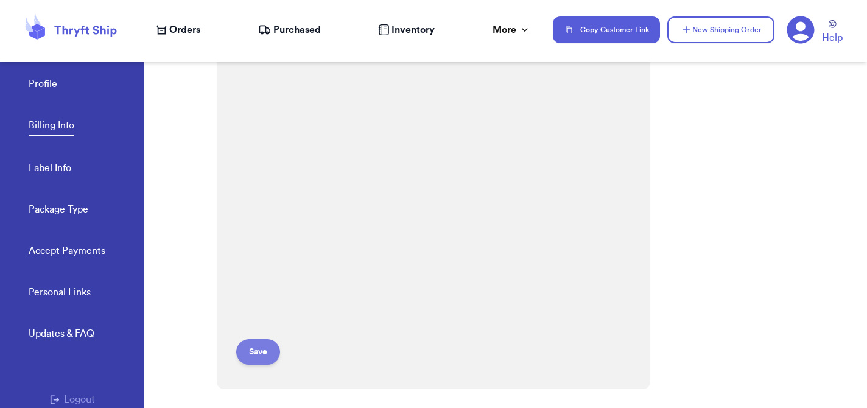
click at [261, 350] on button "Save" at bounding box center [258, 352] width 44 height 26
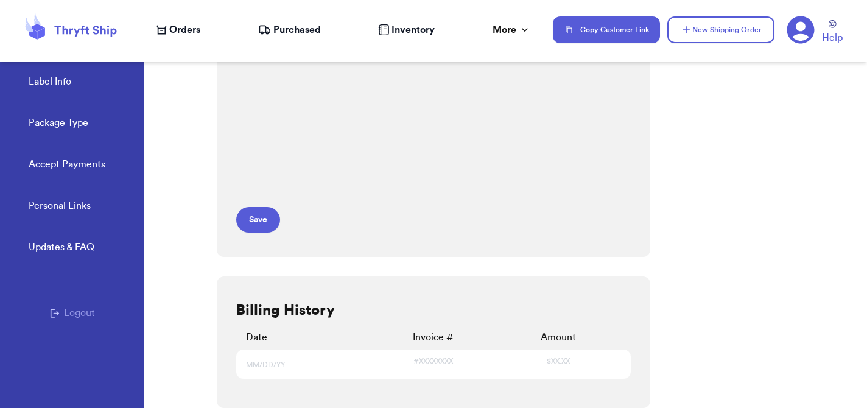
scroll to position [0, 0]
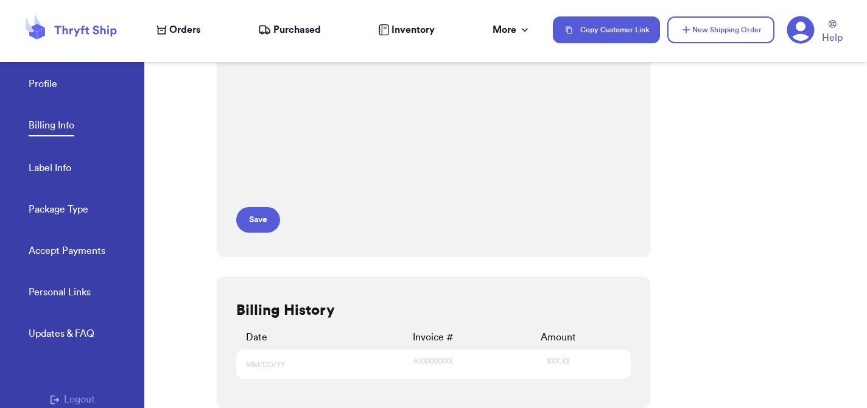
click at [188, 27] on span "Orders" at bounding box center [184, 30] width 31 height 15
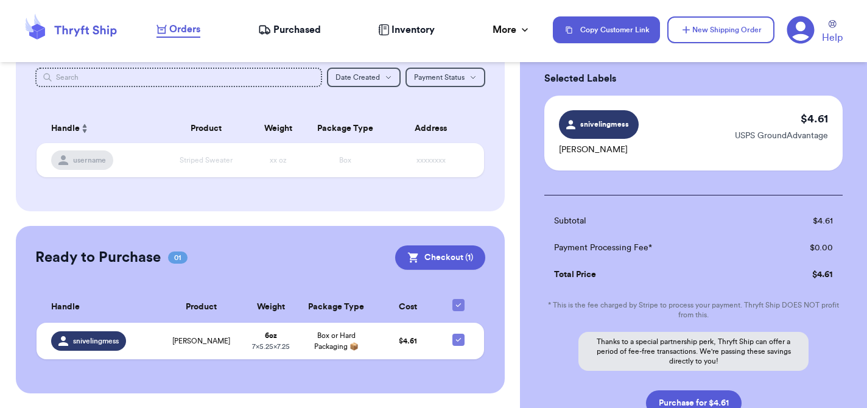
scroll to position [149, 0]
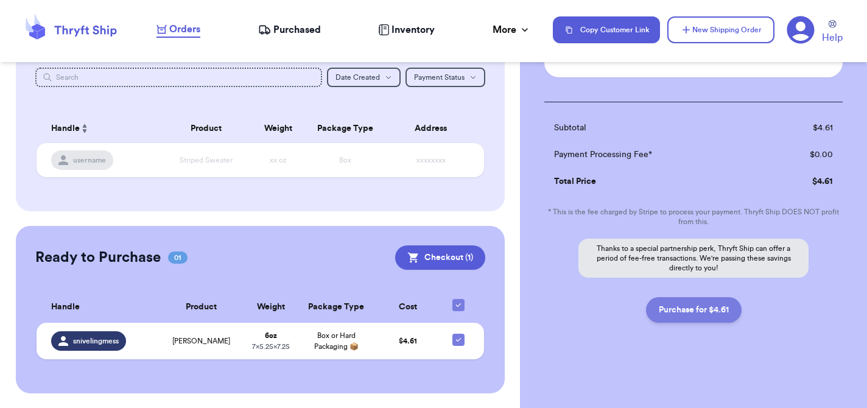
click at [699, 309] on button "Purchase for $4.61" at bounding box center [694, 310] width 96 height 26
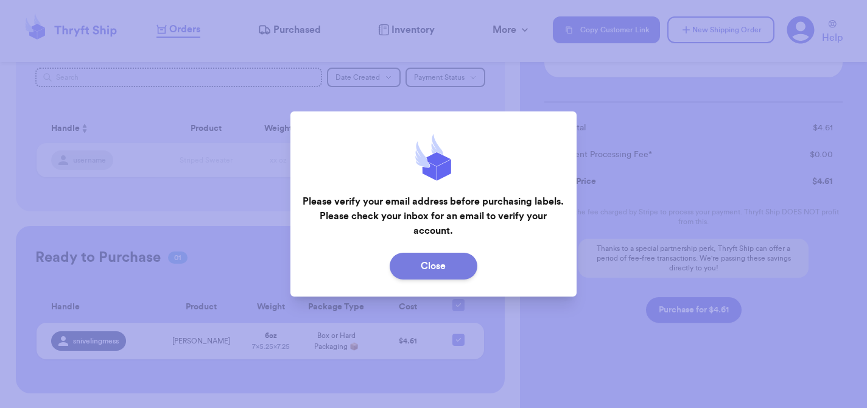
click at [440, 272] on button "Close" at bounding box center [434, 266] width 88 height 27
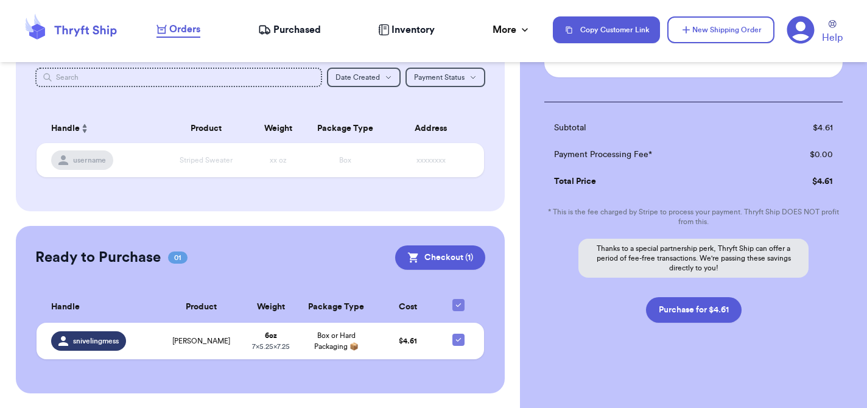
click at [290, 30] on span "Purchased" at bounding box center [297, 30] width 48 height 15
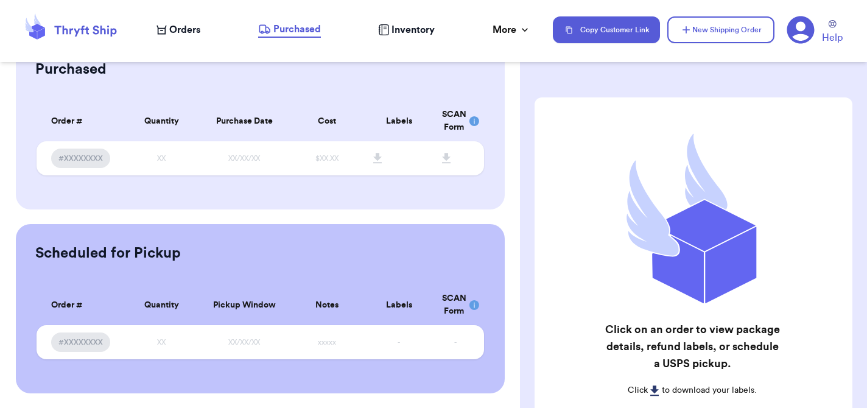
click at [191, 38] on nav "Orders Purchased Inventory More Stats Completed Orders Payments Payouts Copy Cu…" at bounding box center [505, 30] width 723 height 40
click at [189, 27] on span "Orders" at bounding box center [184, 30] width 31 height 15
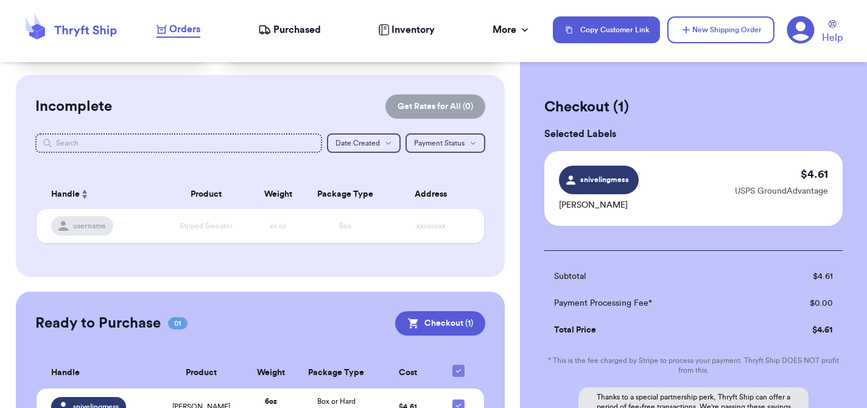
scroll to position [155, 0]
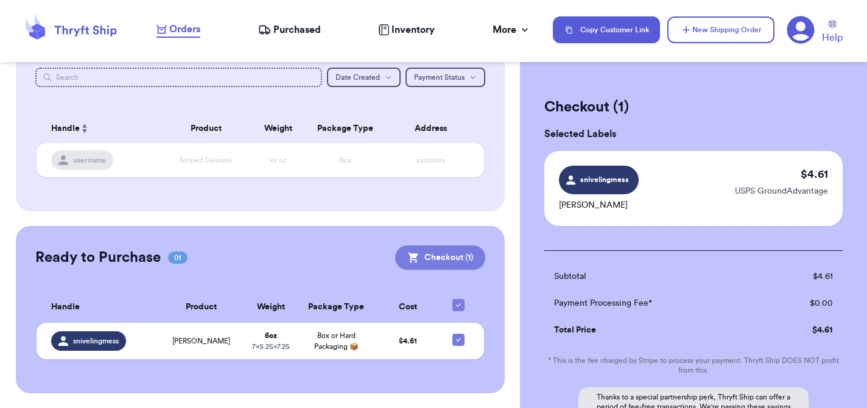
click at [446, 247] on button "Checkout ( 1 )" at bounding box center [440, 257] width 90 height 24
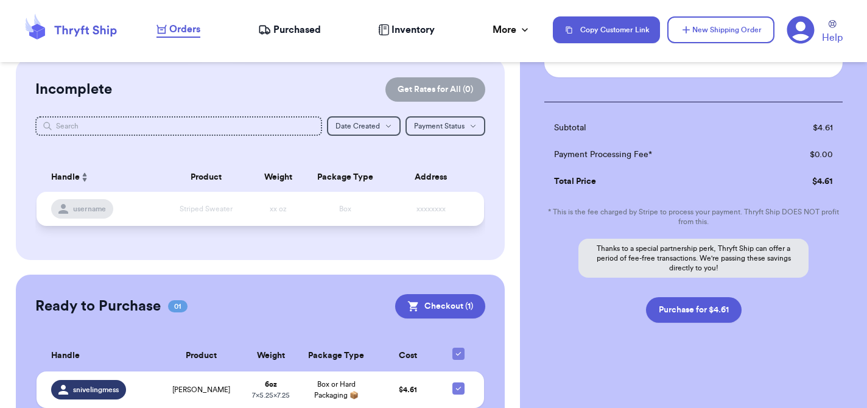
scroll to position [92, 0]
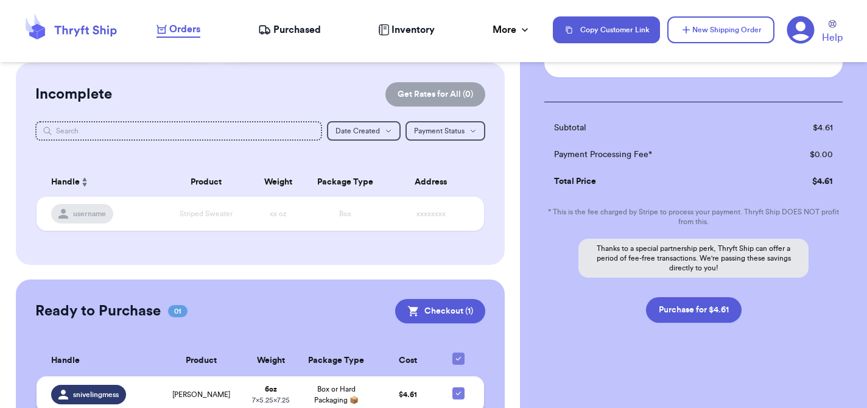
checkbox input "false"
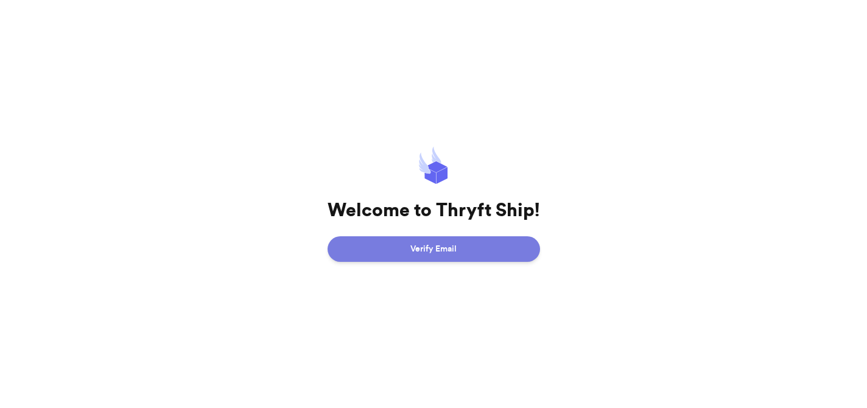
click at [442, 248] on button "Verify Email" at bounding box center [434, 249] width 213 height 26
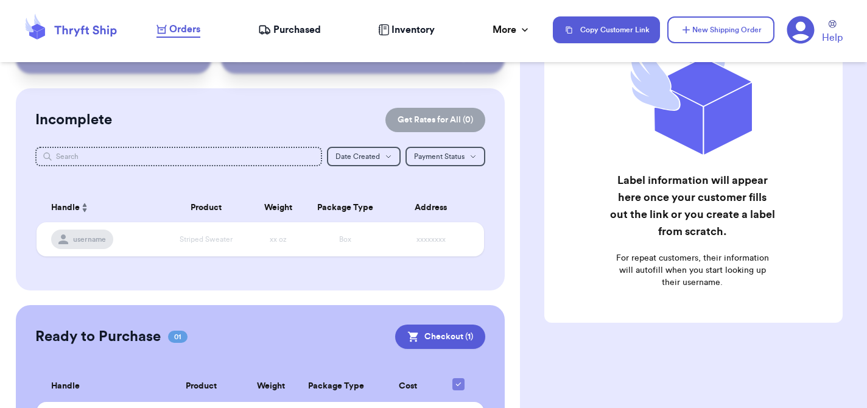
scroll to position [155, 0]
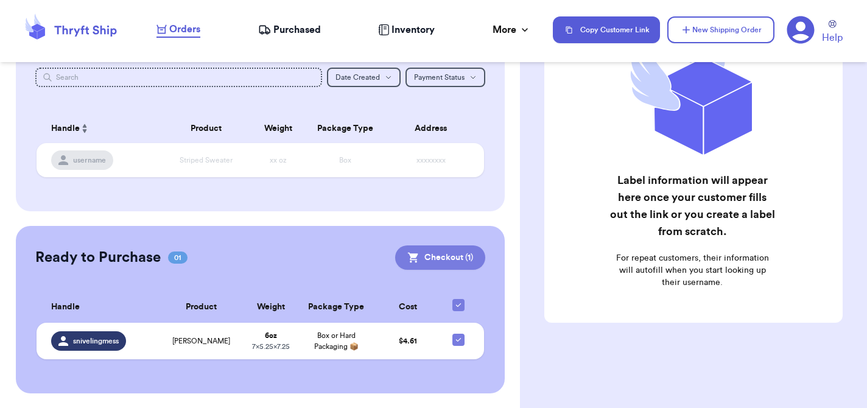
click at [437, 245] on button "Checkout ( 1 )" at bounding box center [440, 257] width 90 height 24
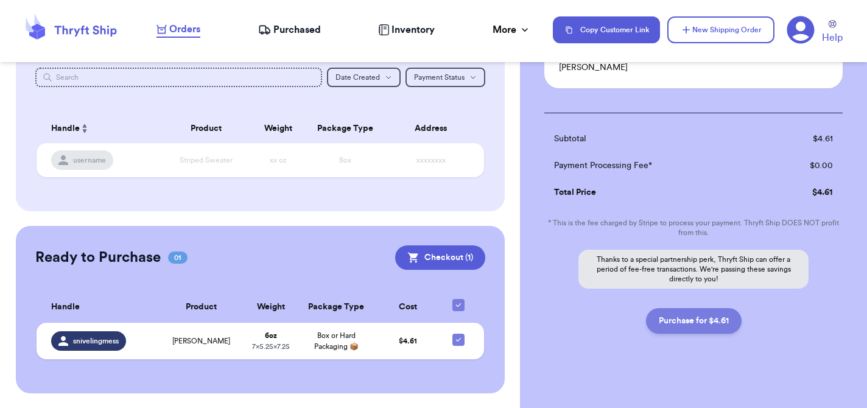
click at [720, 321] on button "Purchase for $4.61" at bounding box center [694, 321] width 96 height 26
checkbox input "false"
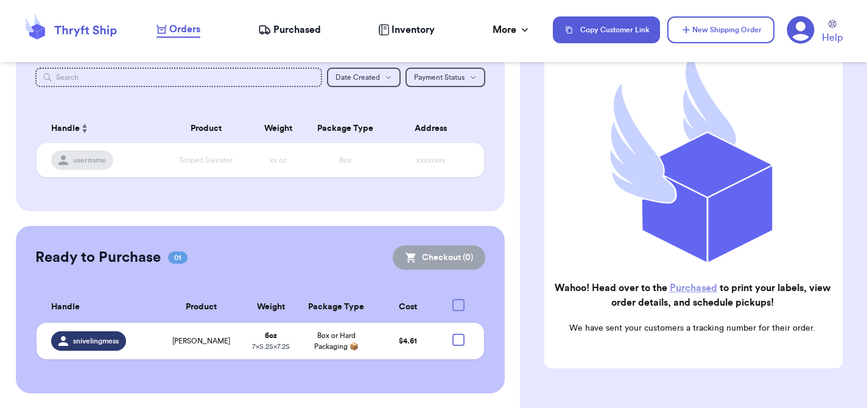
checkbox input "true"
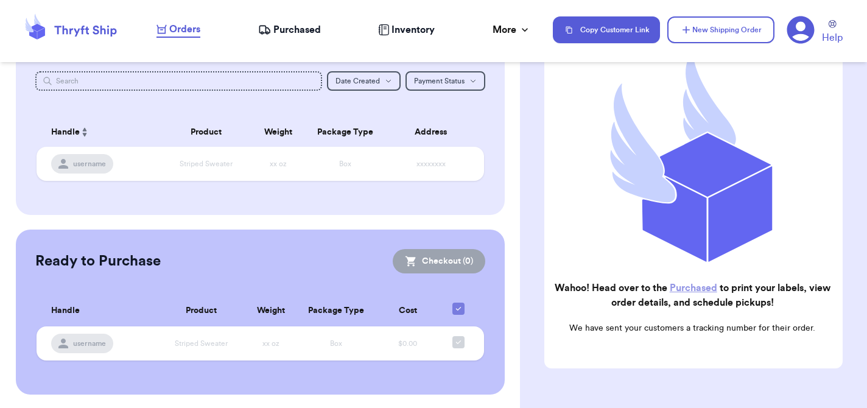
scroll to position [136, 0]
click at [694, 291] on link "Purchased" at bounding box center [694, 289] width 48 height 10
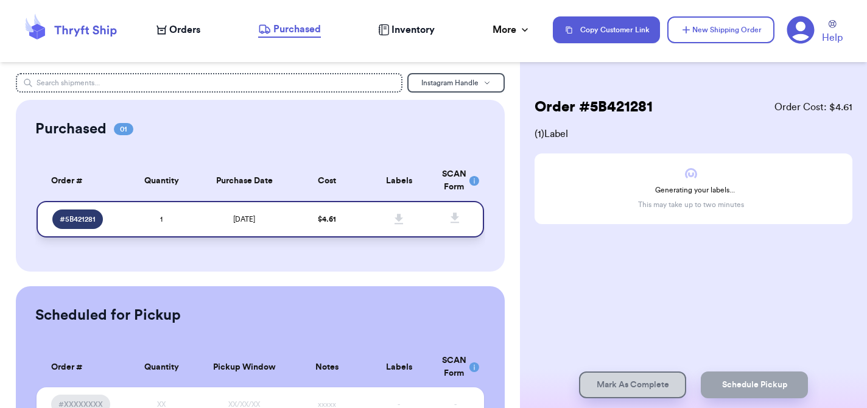
click at [83, 218] on span "# 5B421281" at bounding box center [78, 219] width 36 height 10
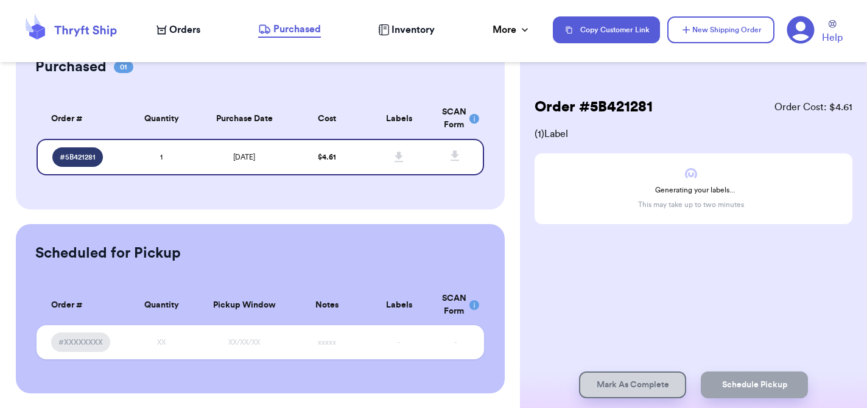
scroll to position [23, 0]
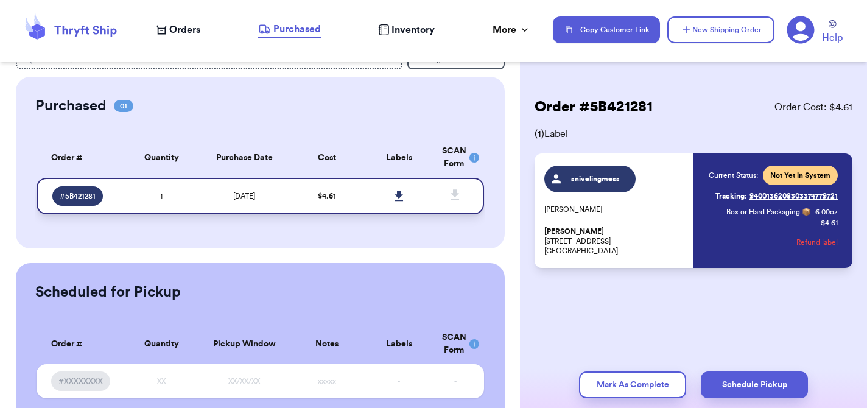
click at [88, 197] on span "# 5B421281" at bounding box center [78, 196] width 36 height 10
click at [587, 183] on span "snivelingmess" at bounding box center [596, 179] width 58 height 10
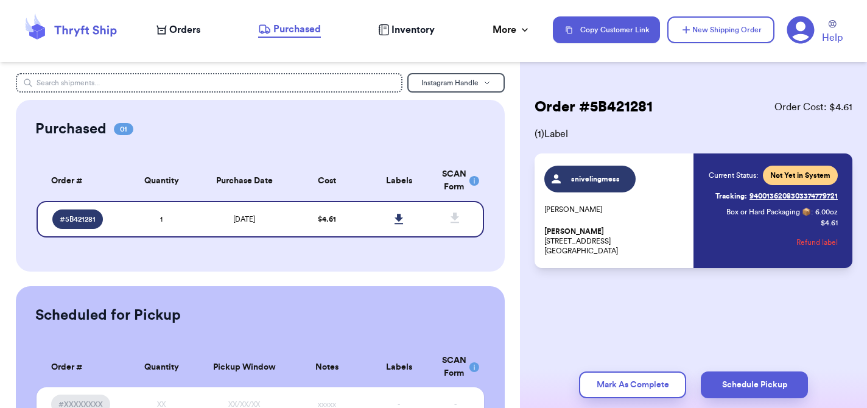
scroll to position [0, 0]
click at [785, 199] on link "Tracking: 9400136208303374779721" at bounding box center [777, 195] width 122 height 19
click at [397, 218] on icon at bounding box center [399, 219] width 9 height 10
